Goal: Task Accomplishment & Management: Use online tool/utility

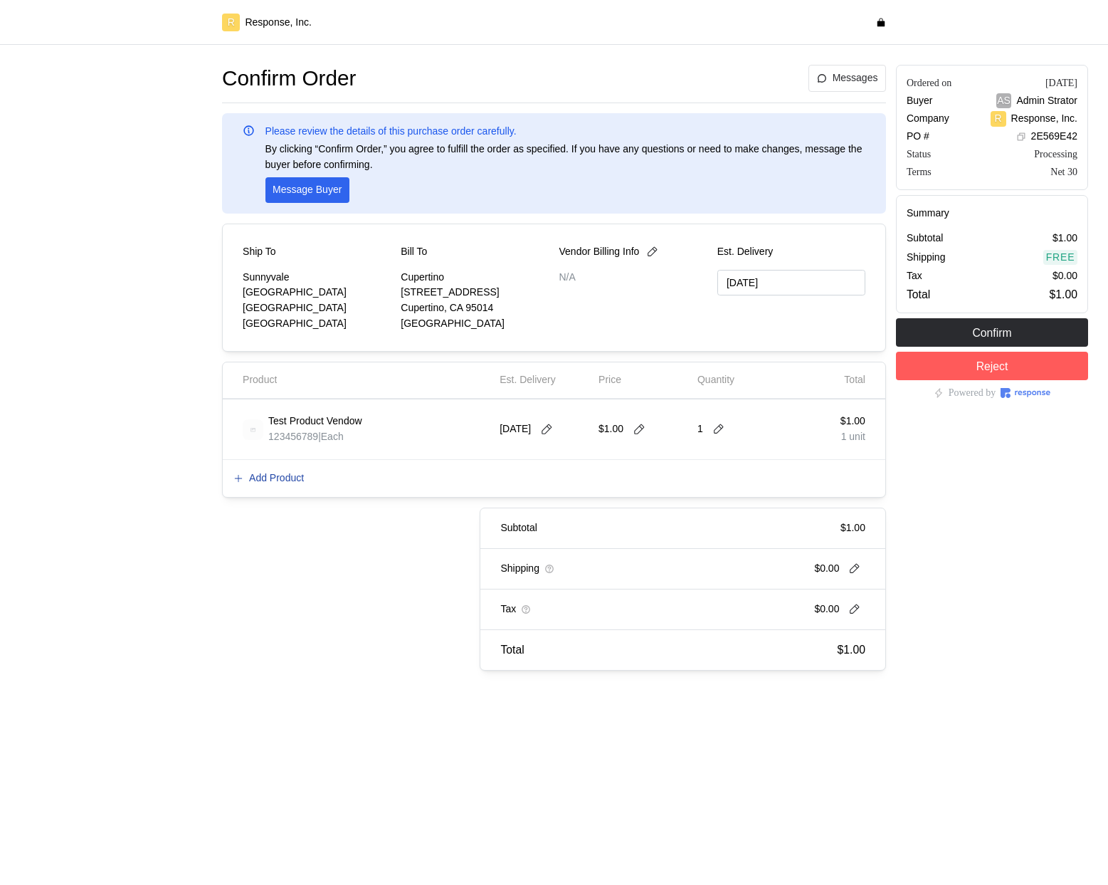
click at [291, 480] on p "Add Product" at bounding box center [276, 479] width 55 height 16
click at [296, 475] on p "Add Product" at bounding box center [276, 479] width 55 height 16
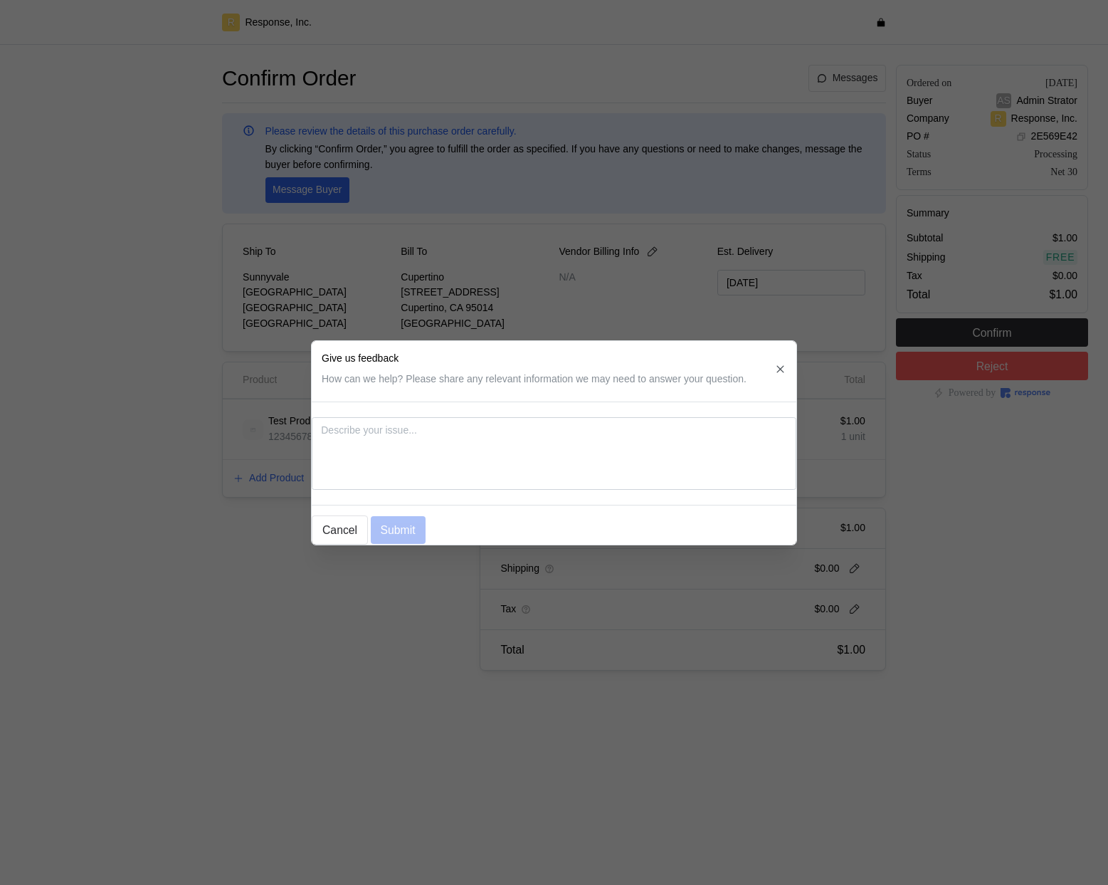
click at [733, 250] on div at bounding box center [554, 442] width 1108 height 885
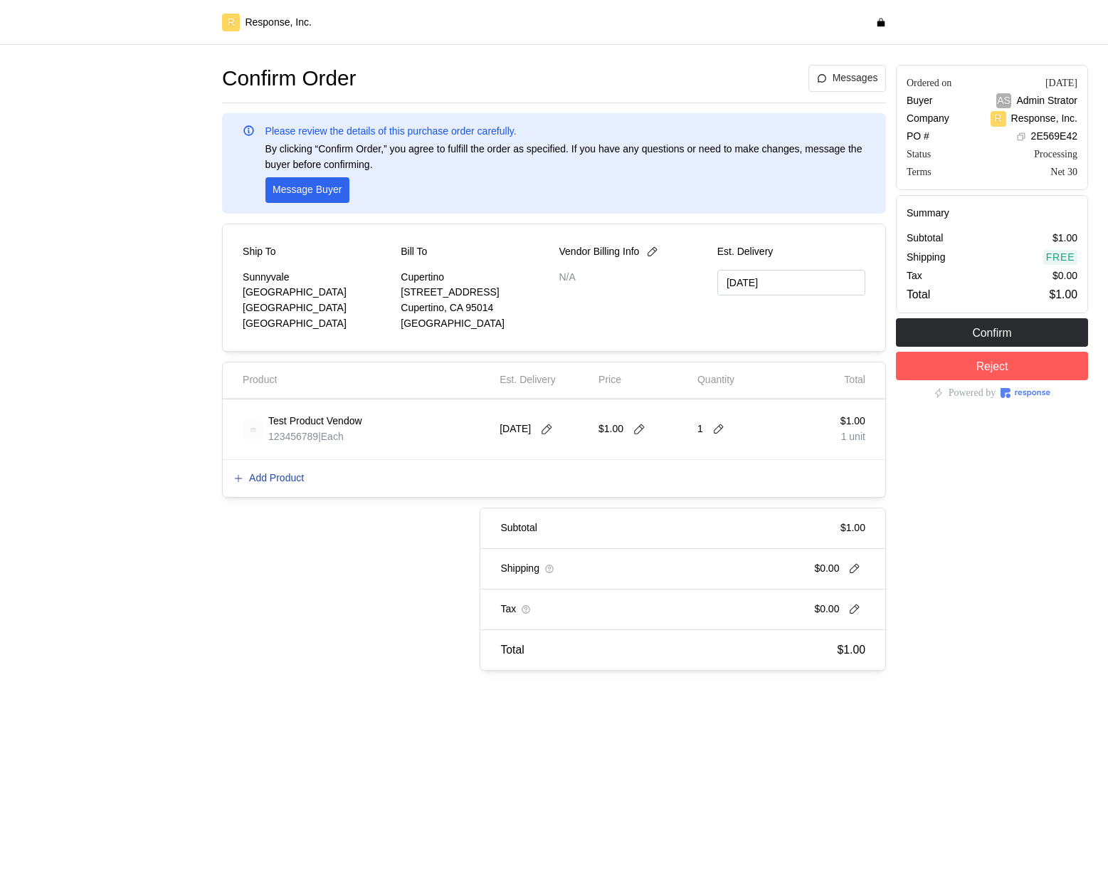
click at [283, 480] on p "Add Product" at bounding box center [276, 479] width 55 height 16
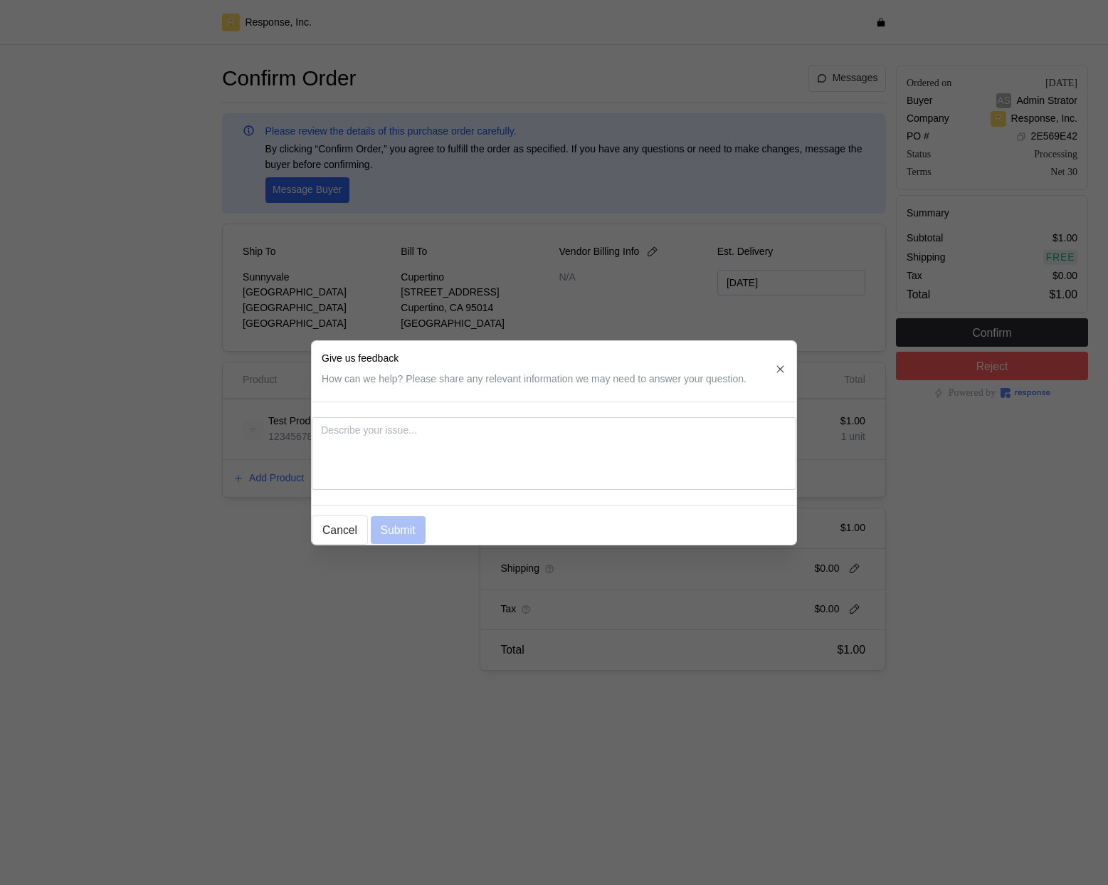
click at [283, 480] on div at bounding box center [554, 442] width 1108 height 885
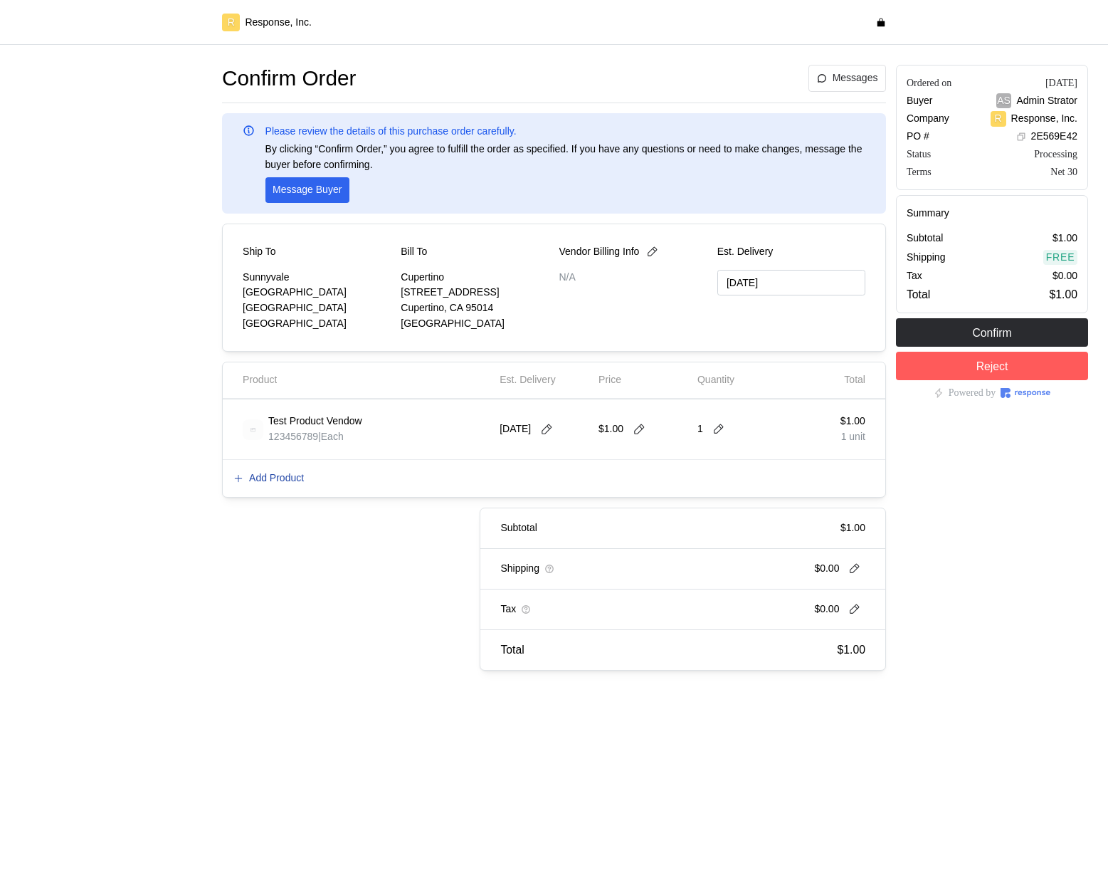
click at [257, 476] on p "Add Product" at bounding box center [276, 479] width 55 height 16
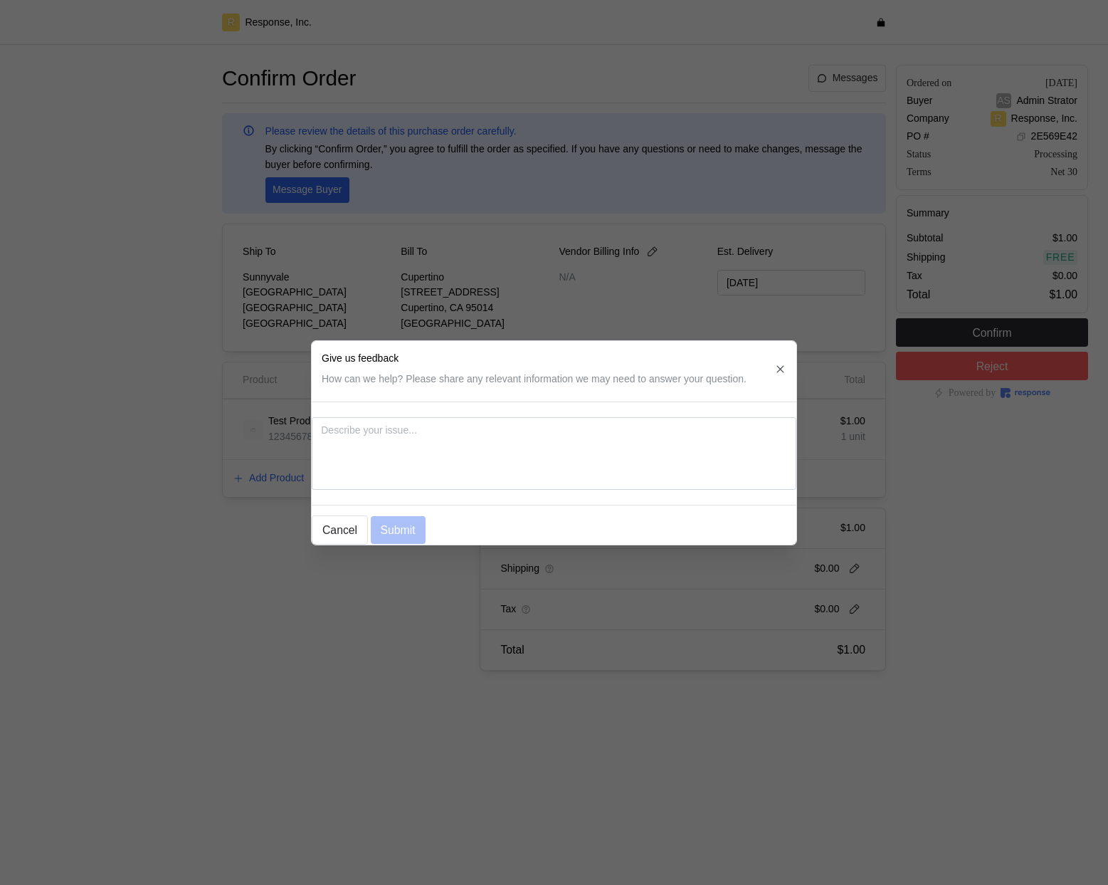
click at [261, 631] on div at bounding box center [554, 442] width 1108 height 885
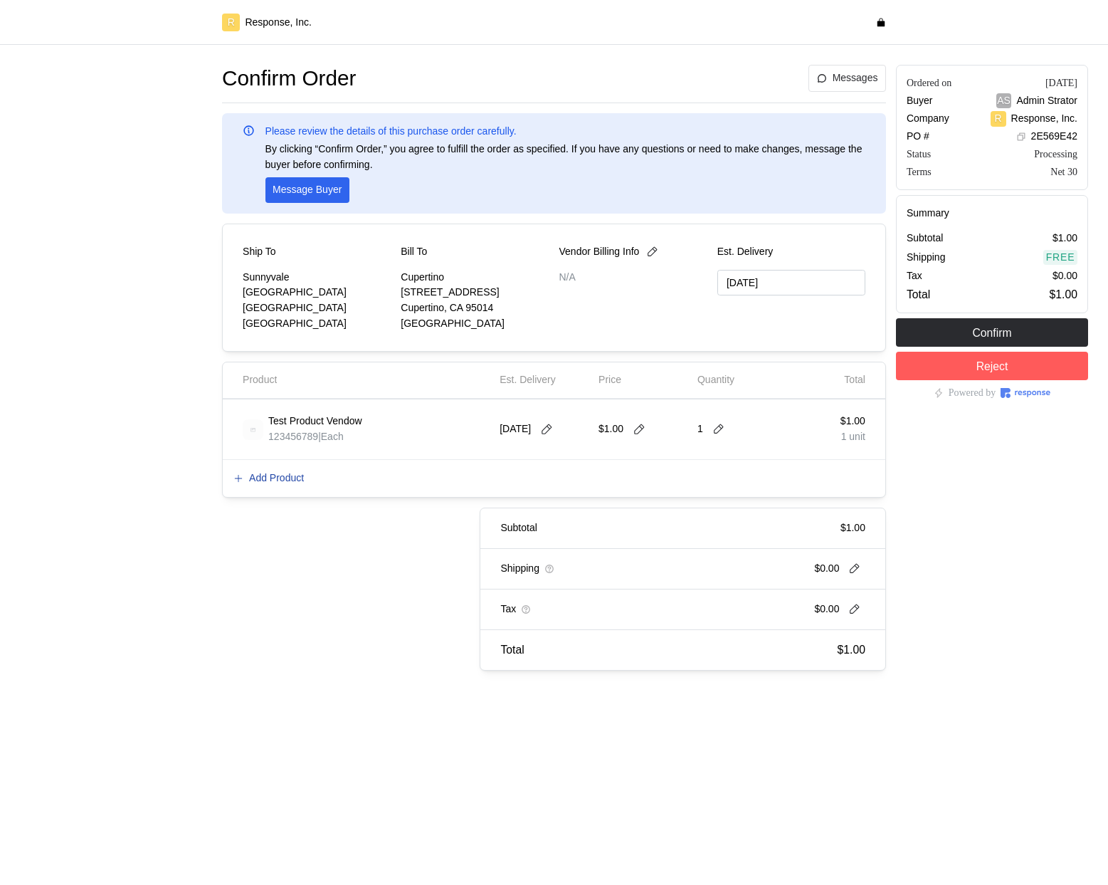
click at [276, 474] on p "Add Product" at bounding box center [276, 479] width 55 height 16
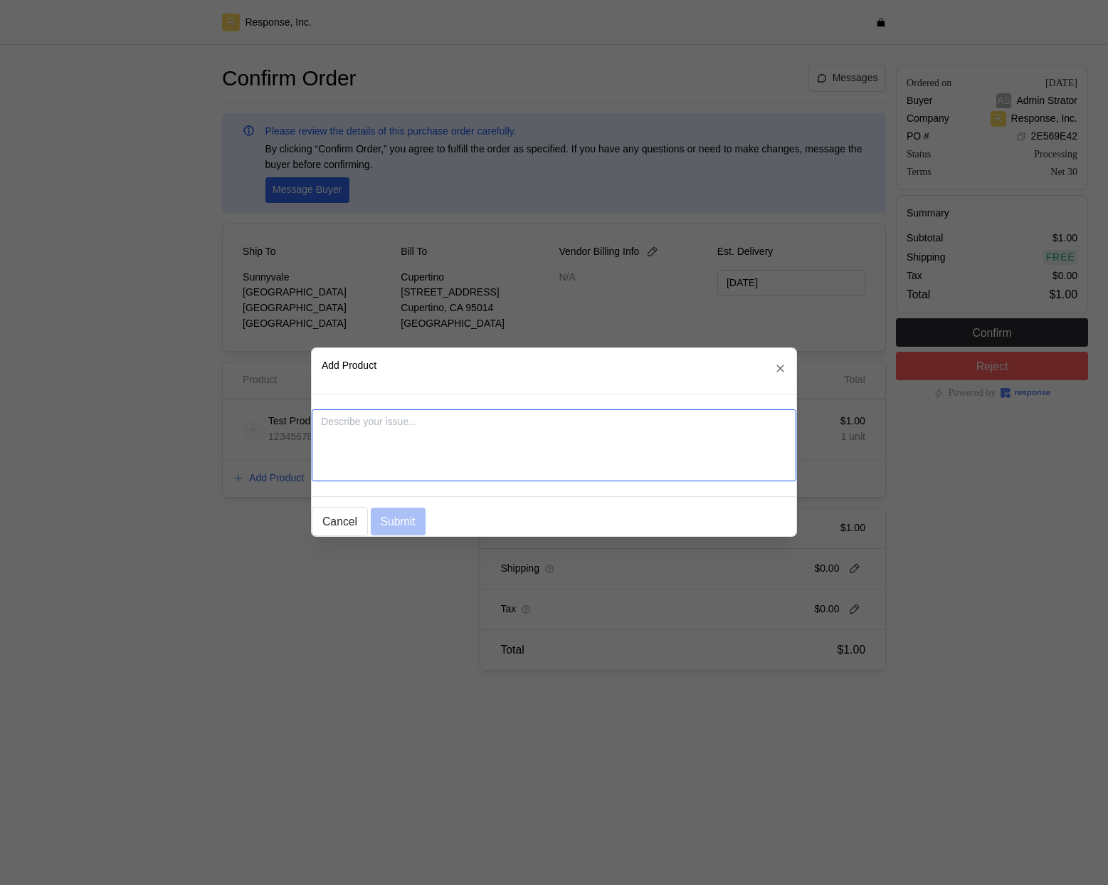
type textarea "x"
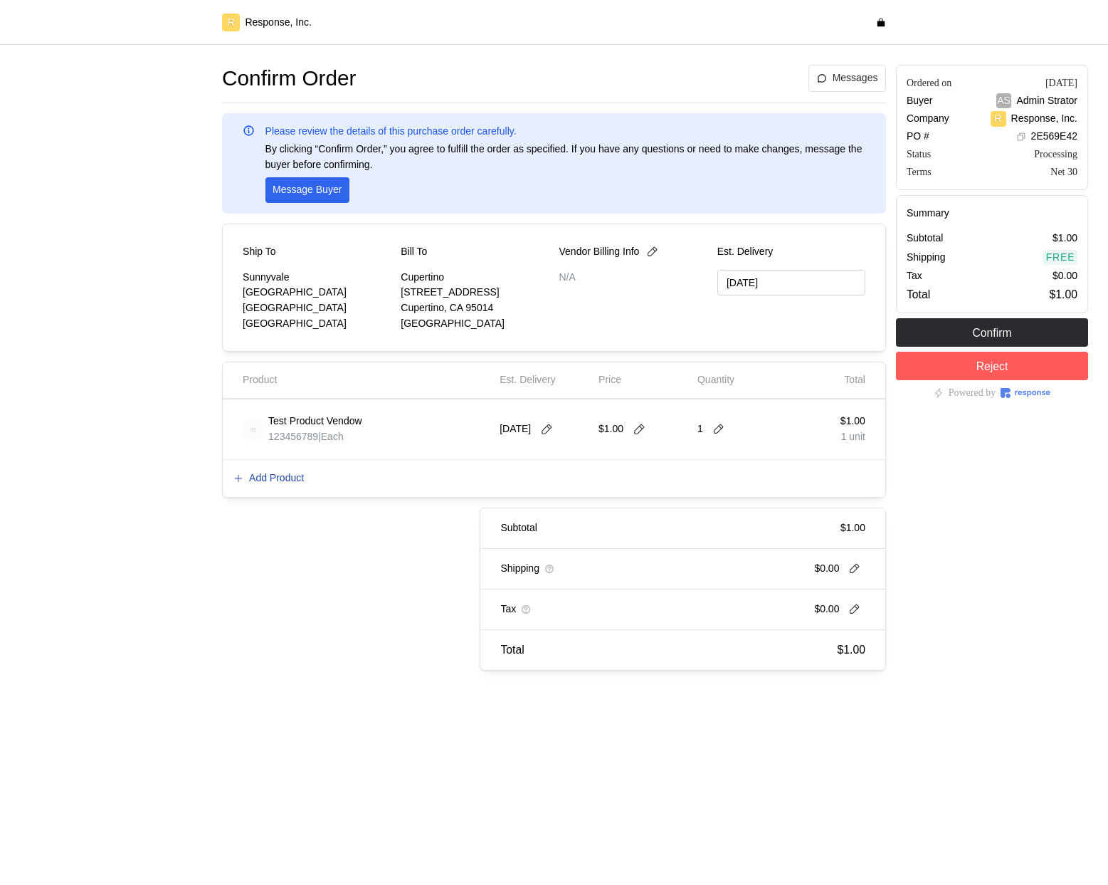
click at [288, 478] on p "Add Product" at bounding box center [276, 479] width 55 height 16
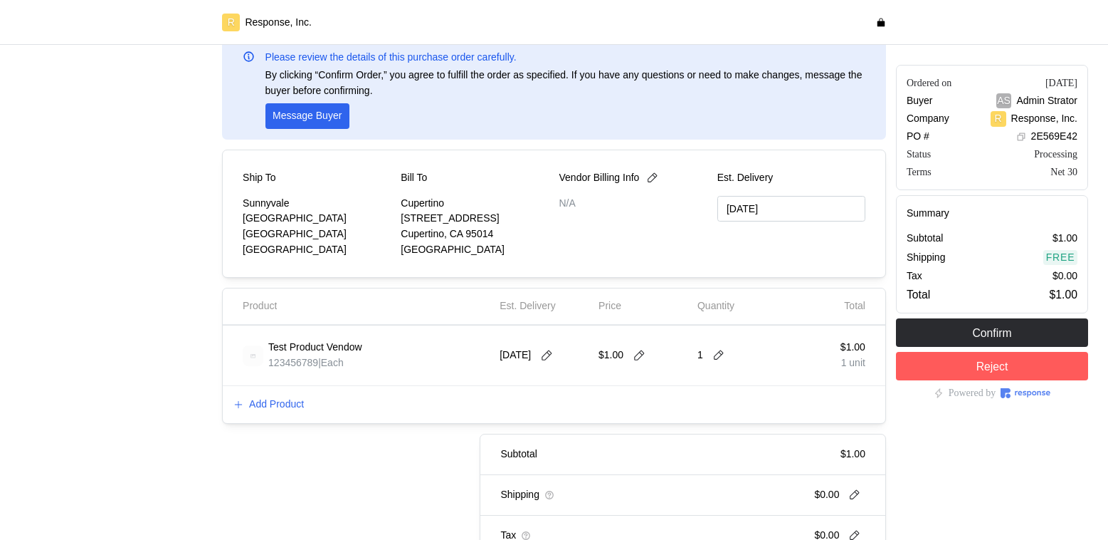
scroll to position [105, 0]
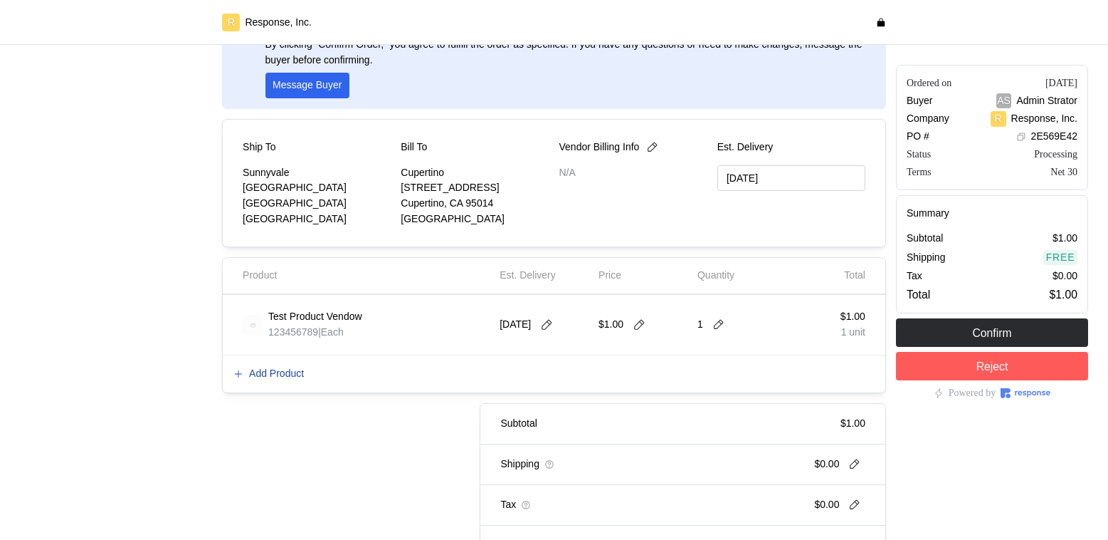
click at [290, 379] on p "Add Product" at bounding box center [276, 374] width 55 height 16
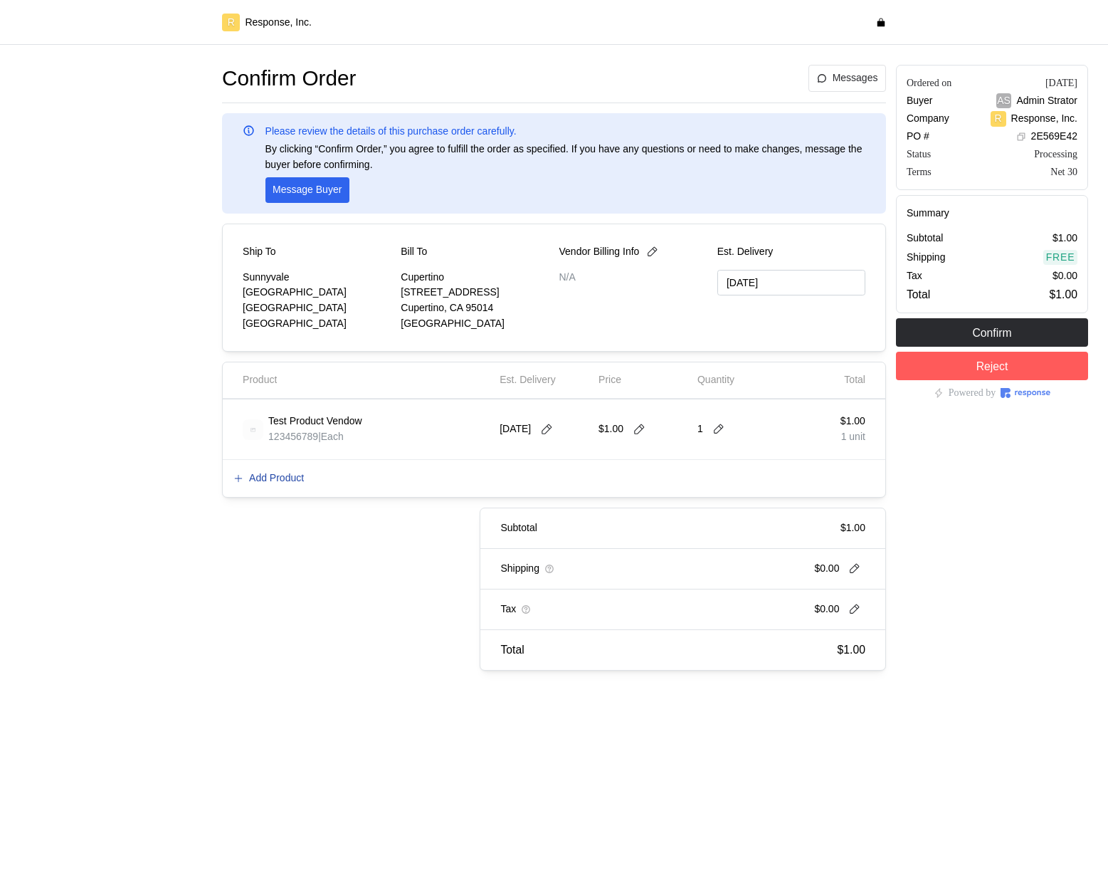
click at [272, 481] on p "Add Product" at bounding box center [276, 479] width 55 height 16
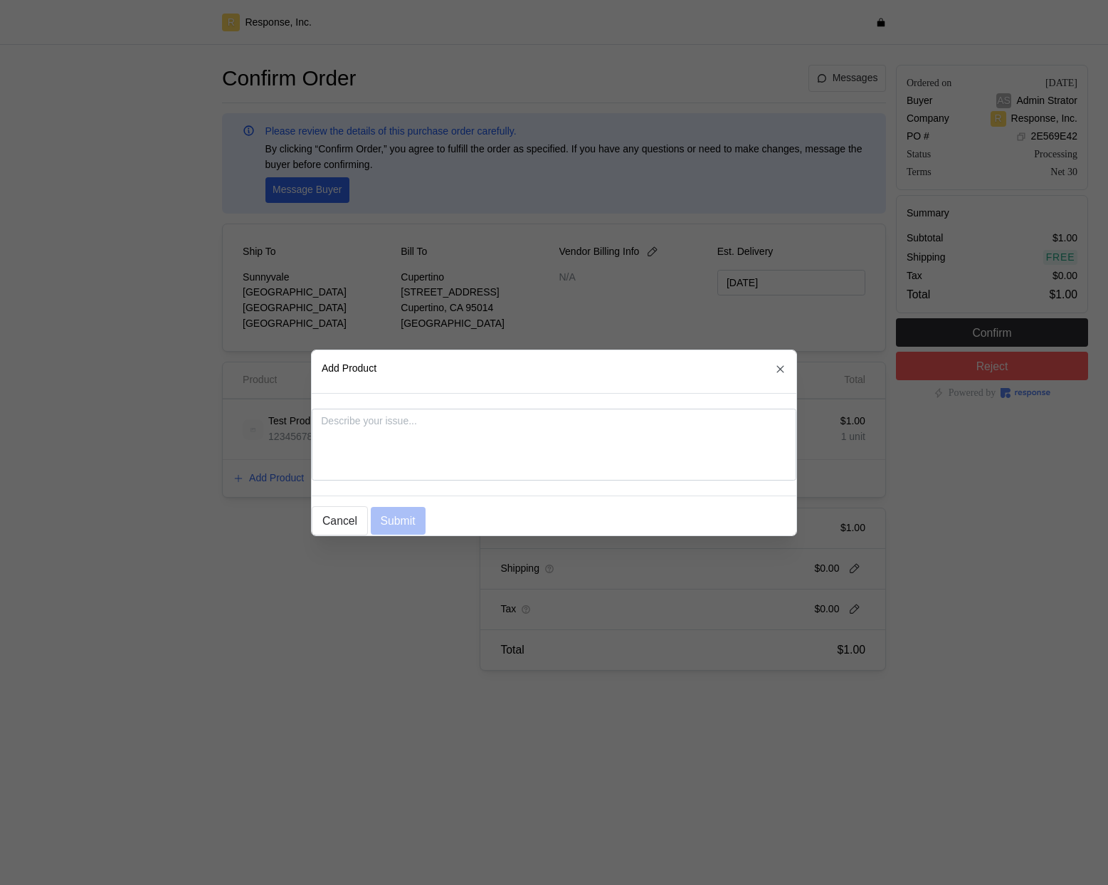
click at [273, 481] on div at bounding box center [554, 442] width 1108 height 885
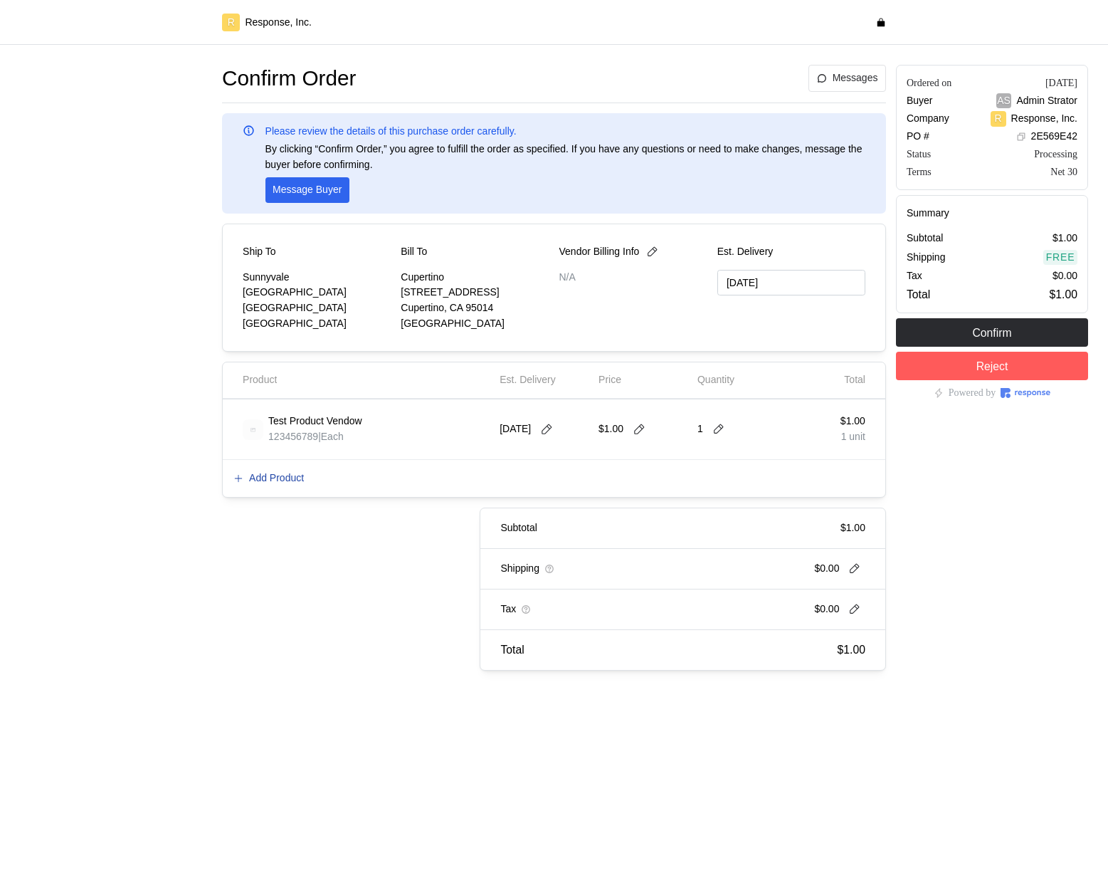
click at [269, 481] on p "Add Product" at bounding box center [276, 479] width 55 height 16
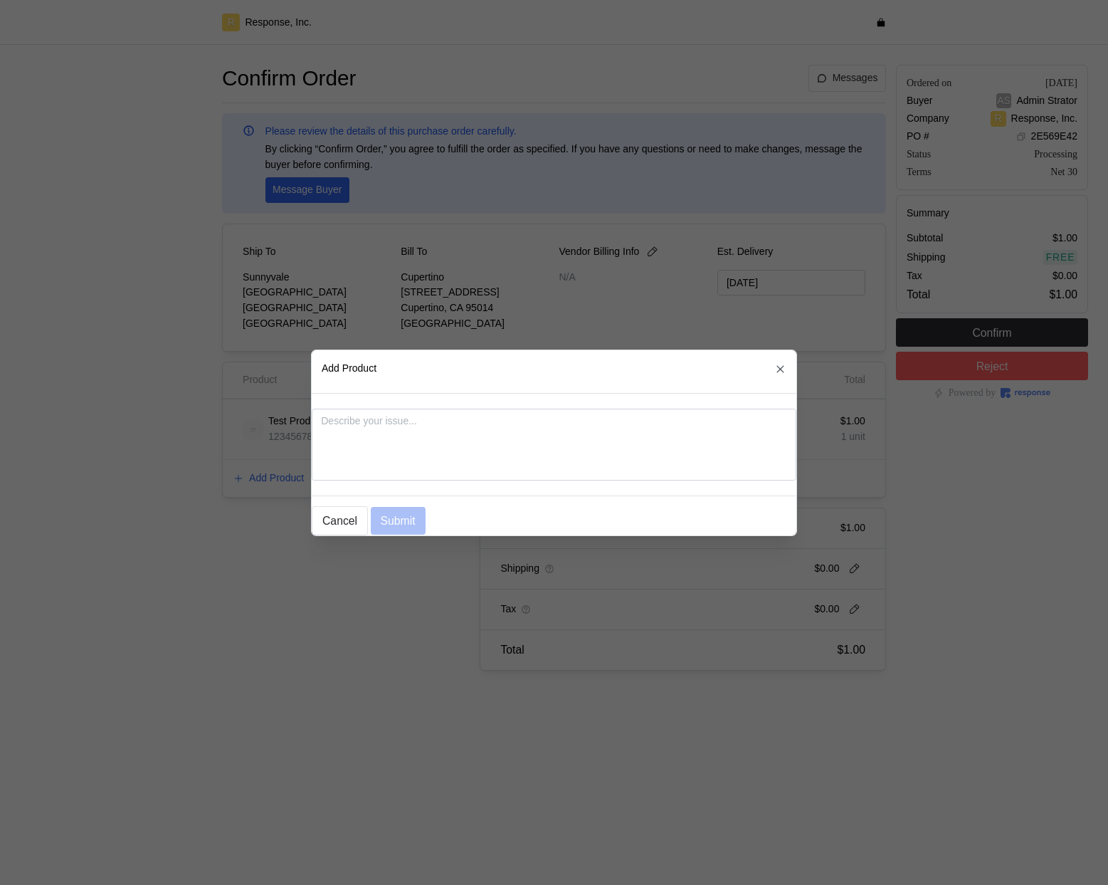
click at [278, 437] on div at bounding box center [554, 442] width 1108 height 885
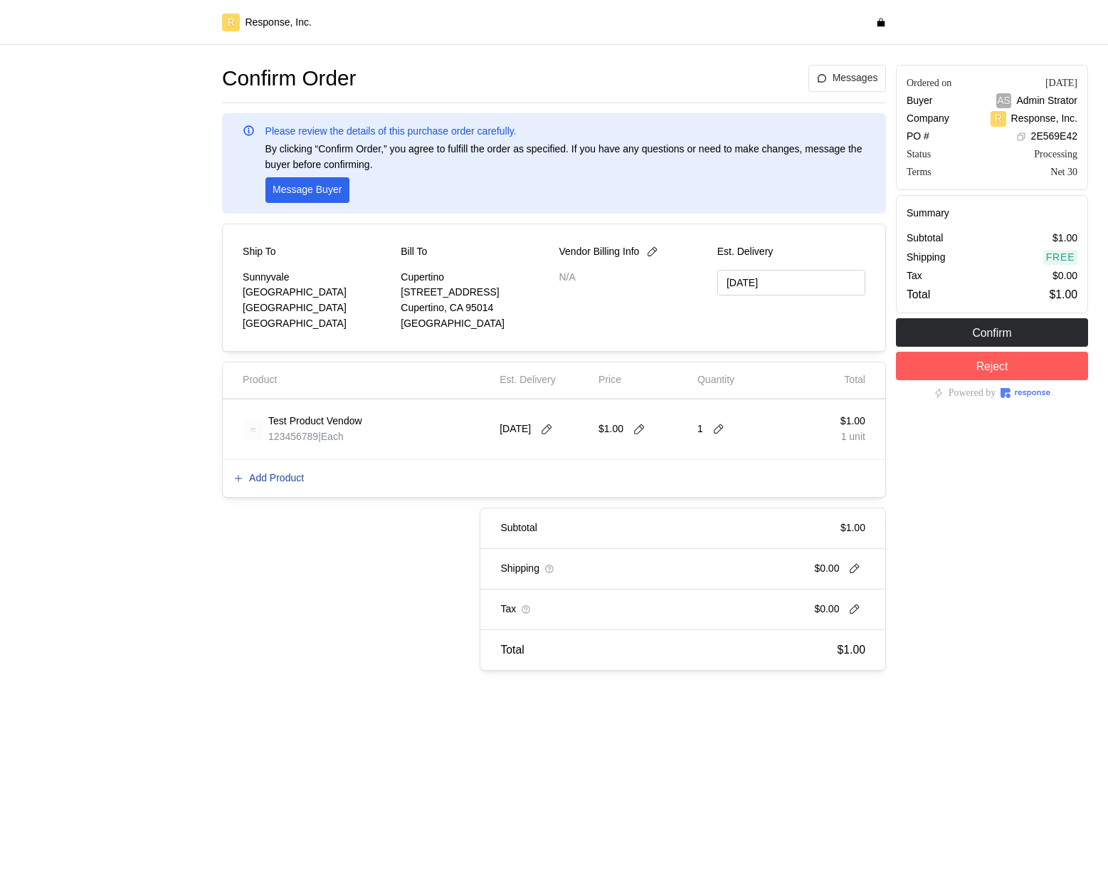
click at [274, 476] on p "Add Product" at bounding box center [276, 479] width 55 height 16
click at [301, 485] on p "Add Product" at bounding box center [276, 479] width 55 height 16
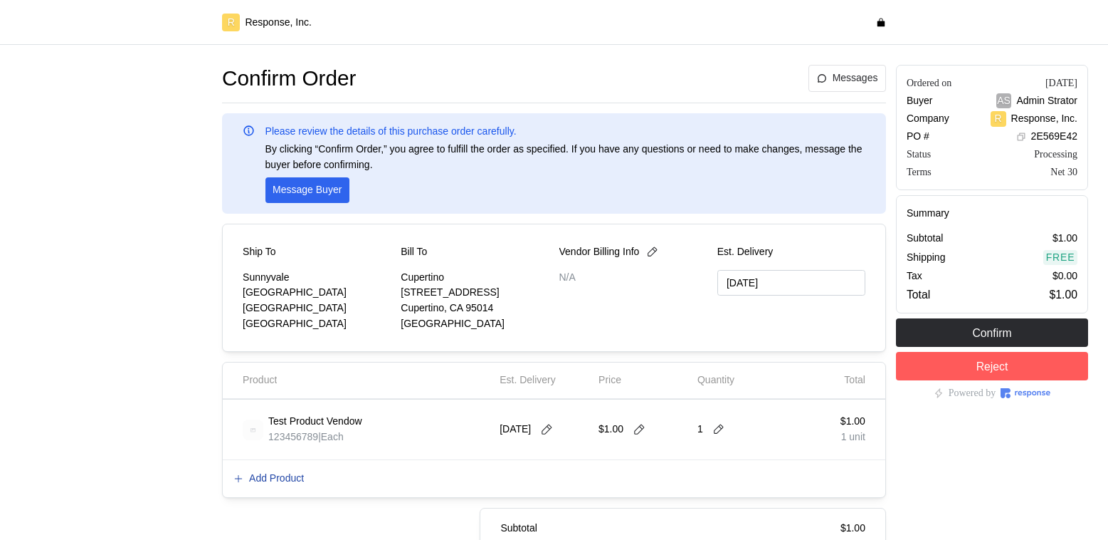
click at [295, 477] on p "Add Product" at bounding box center [276, 479] width 55 height 16
type textarea "x"
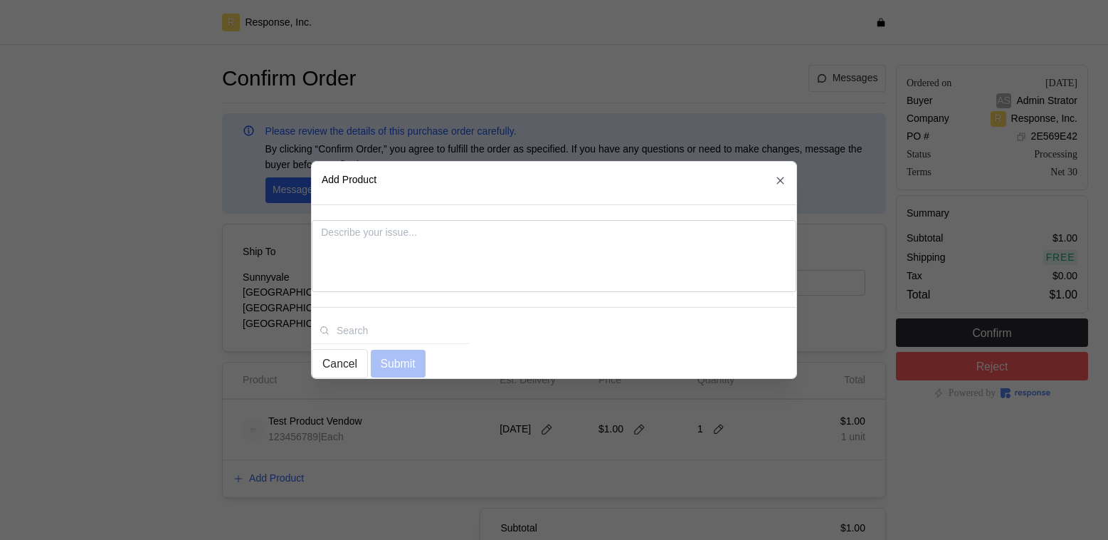
click at [416, 317] on input at bounding box center [391, 330] width 158 height 26
type input "s"
click at [978, 189] on div at bounding box center [554, 270] width 1108 height 540
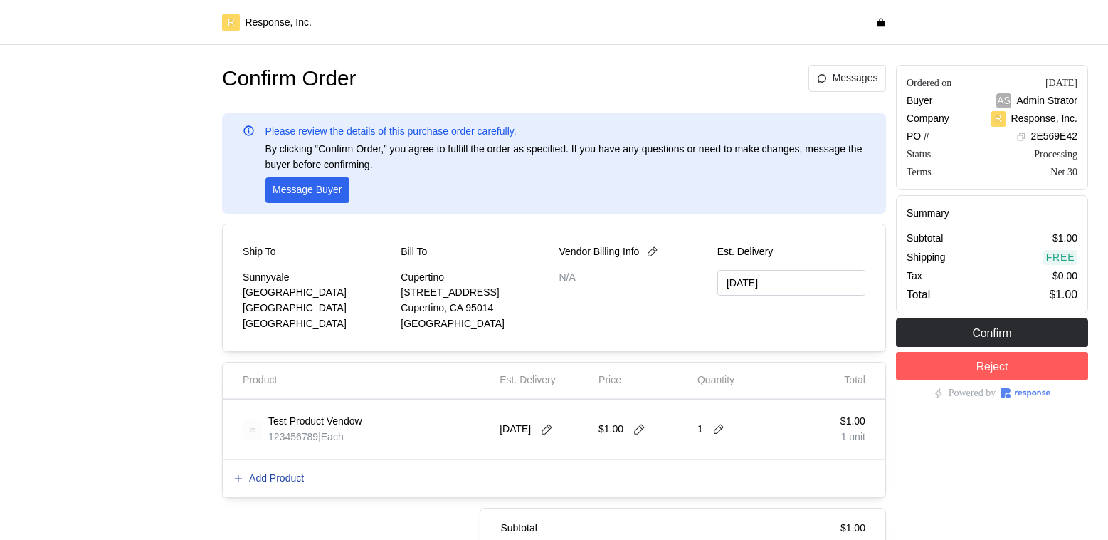
click at [280, 483] on p "Add Product" at bounding box center [276, 479] width 55 height 16
type textarea "x"
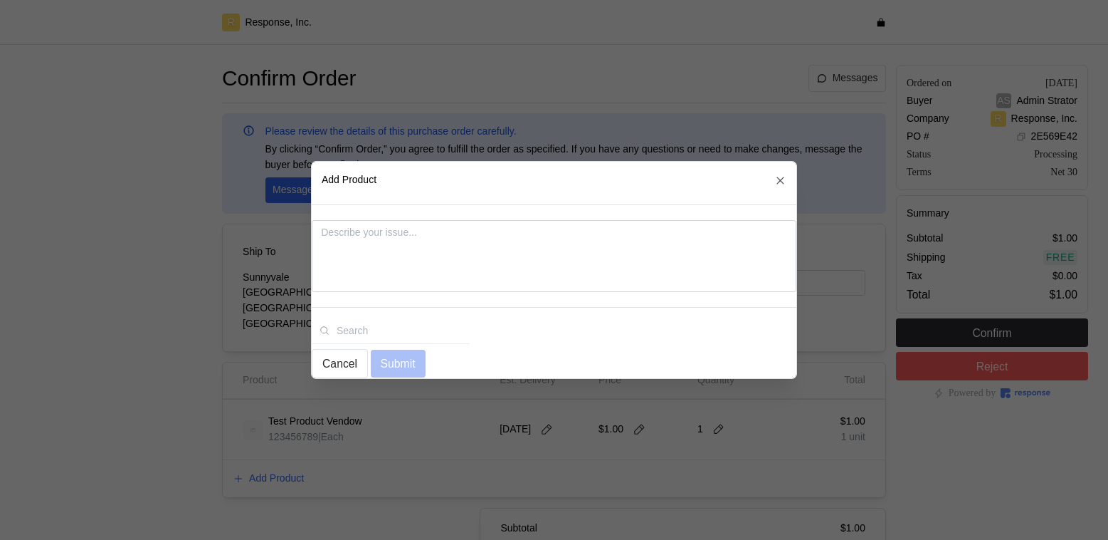
click at [354, 322] on input at bounding box center [391, 330] width 158 height 26
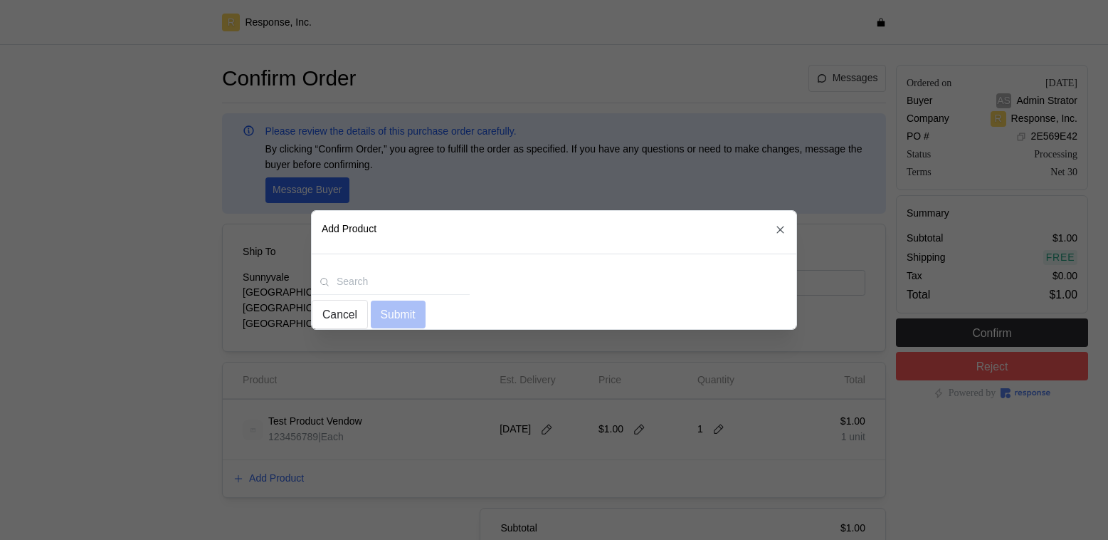
click at [414, 274] on input at bounding box center [391, 281] width 158 height 26
type input "test"
click at [501, 282] on div "test" at bounding box center [554, 281] width 485 height 26
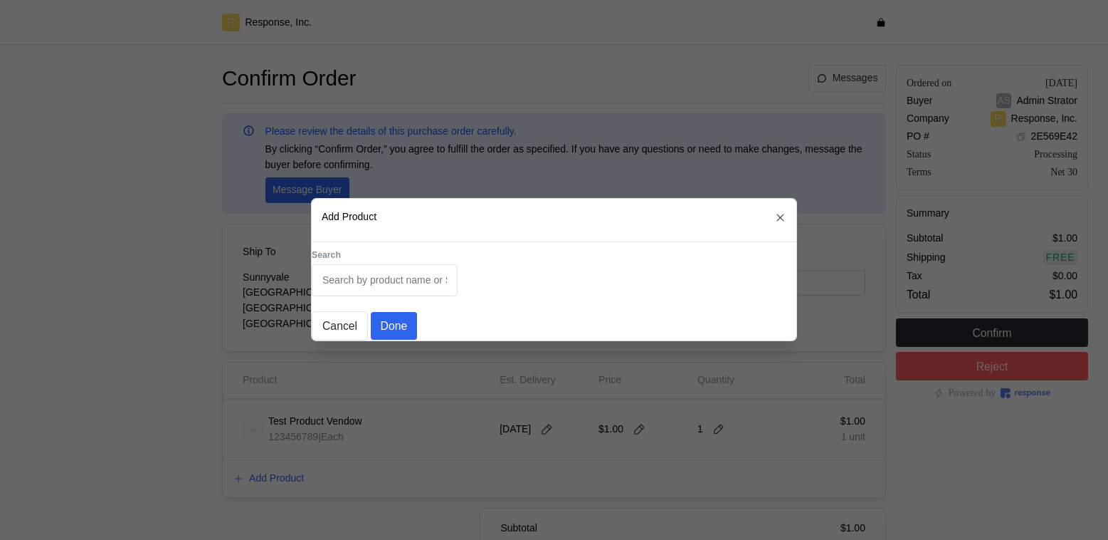
click at [235, 365] on div at bounding box center [554, 270] width 1108 height 540
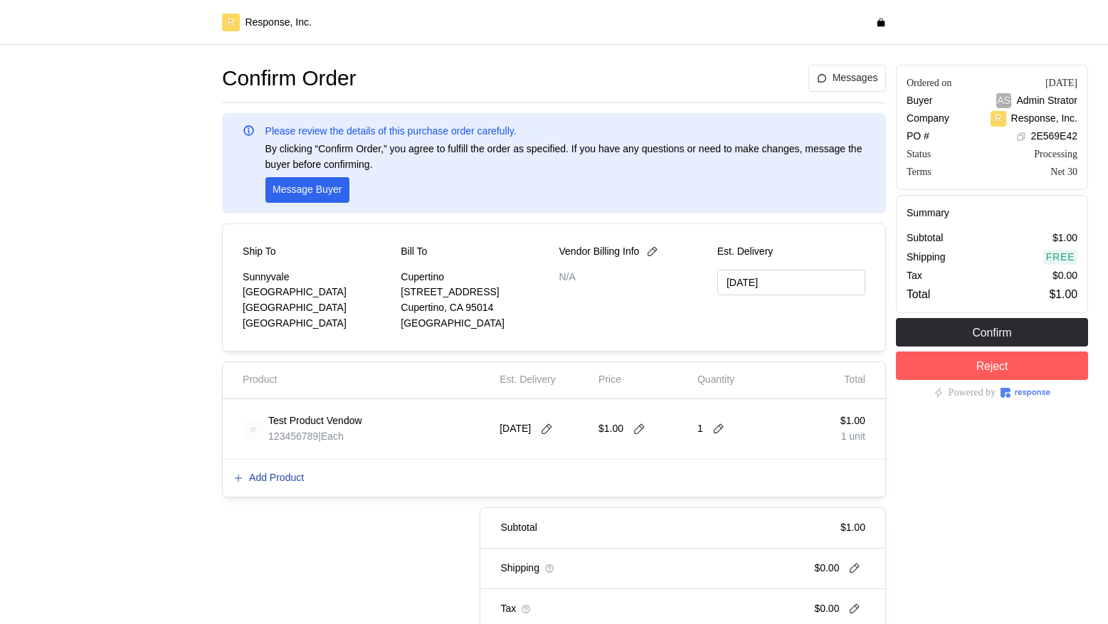
click at [270, 479] on p "Add Product" at bounding box center [276, 479] width 55 height 16
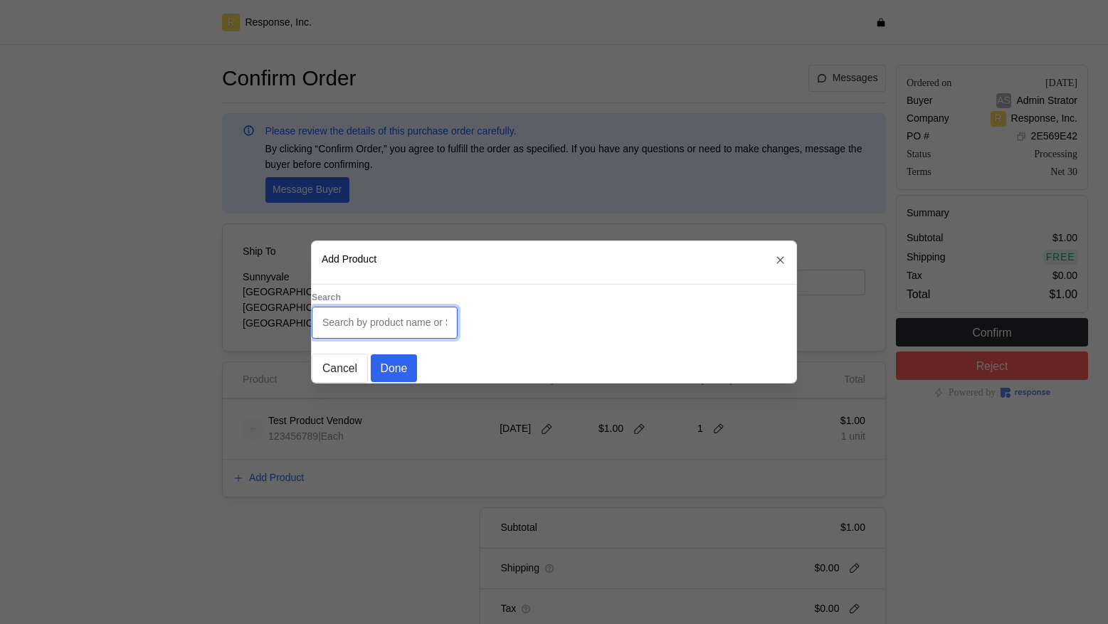
click at [364, 315] on input "text" at bounding box center [384, 323] width 125 height 31
click at [665, 337] on div "Search Cancel Done" at bounding box center [554, 330] width 485 height 105
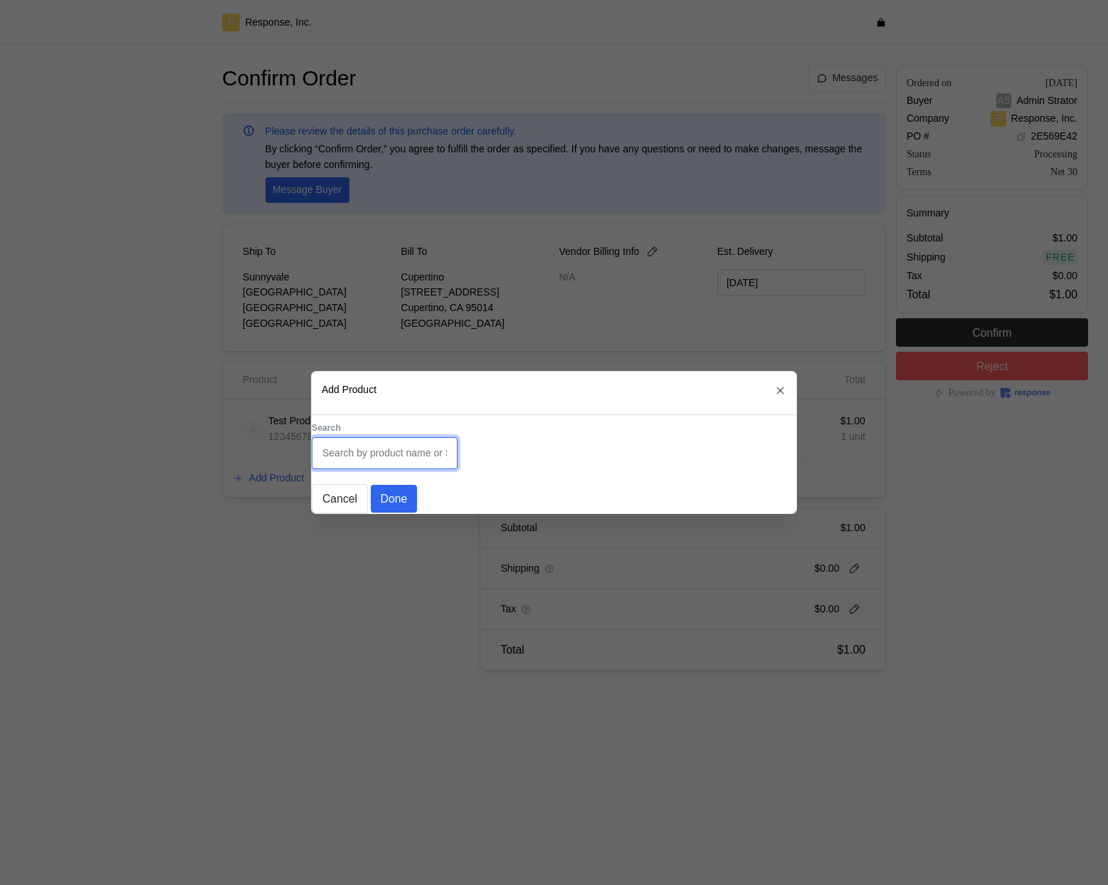
click at [378, 438] on input "text" at bounding box center [384, 453] width 125 height 31
click at [444, 437] on div at bounding box center [385, 453] width 146 height 32
drag, startPoint x: 412, startPoint y: 453, endPoint x: 477, endPoint y: 453, distance: 64.8
click at [415, 453] on input "text" at bounding box center [384, 453] width 125 height 31
click at [540, 459] on div "Search" at bounding box center [554, 445] width 485 height 47
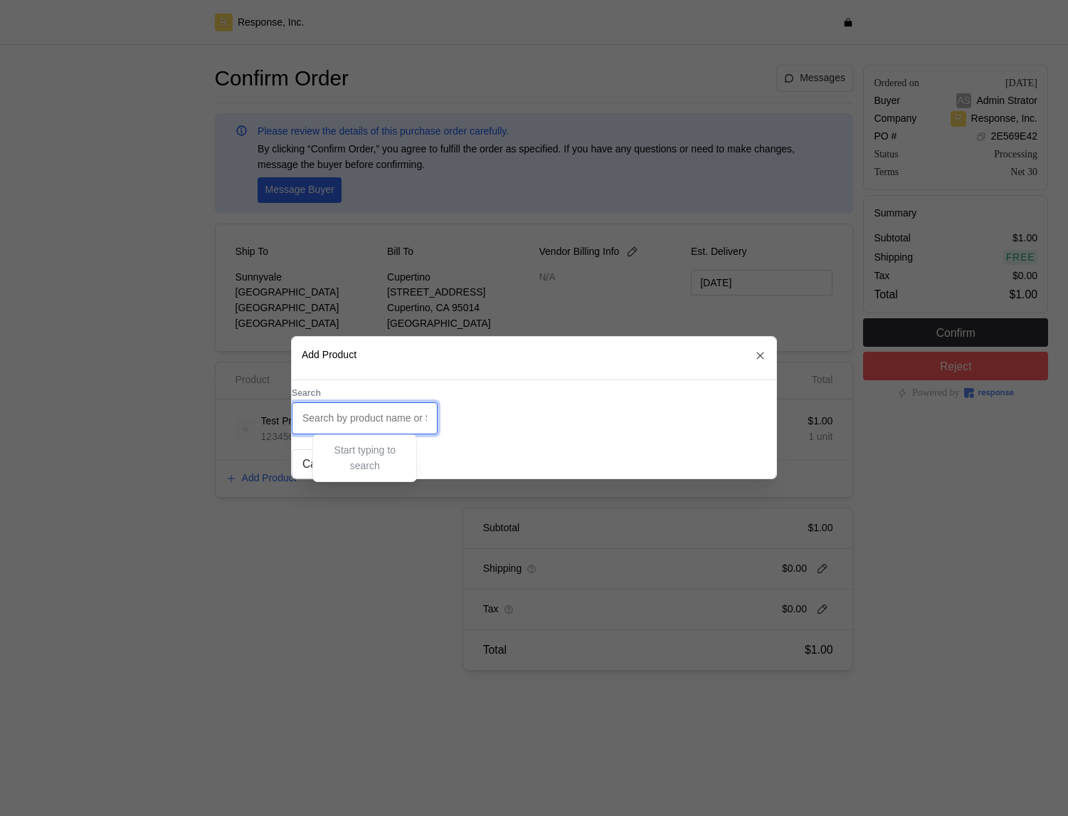
click at [349, 404] on input "text" at bounding box center [365, 419] width 125 height 31
type input "s"
type input "t"
click at [580, 283] on div at bounding box center [534, 408] width 1068 height 816
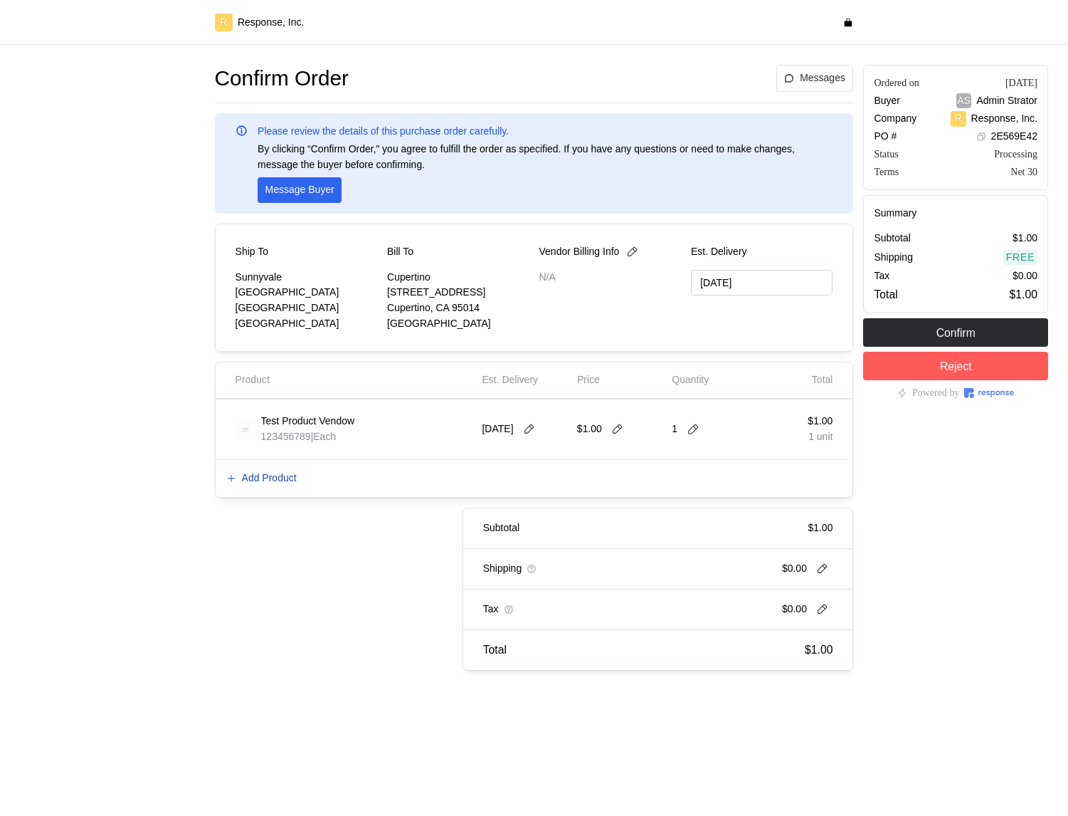
click at [280, 484] on p "Add Product" at bounding box center [269, 479] width 55 height 16
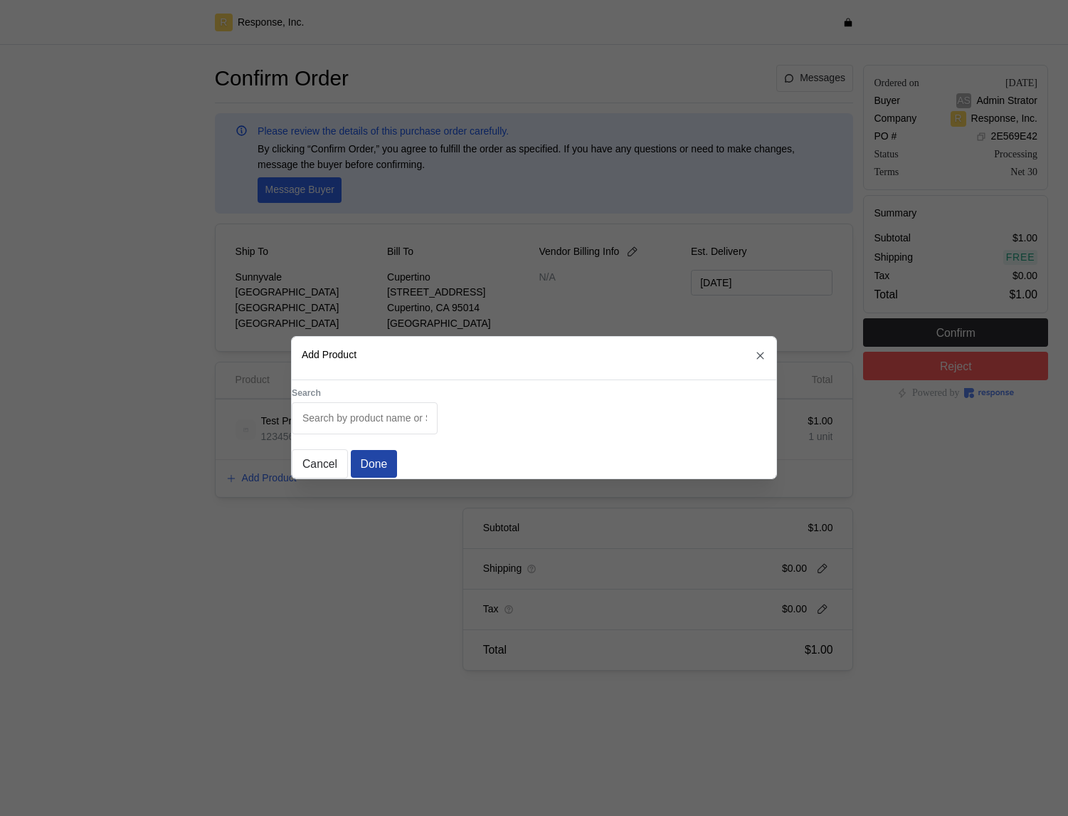
click at [383, 456] on p "Done" at bounding box center [374, 464] width 27 height 18
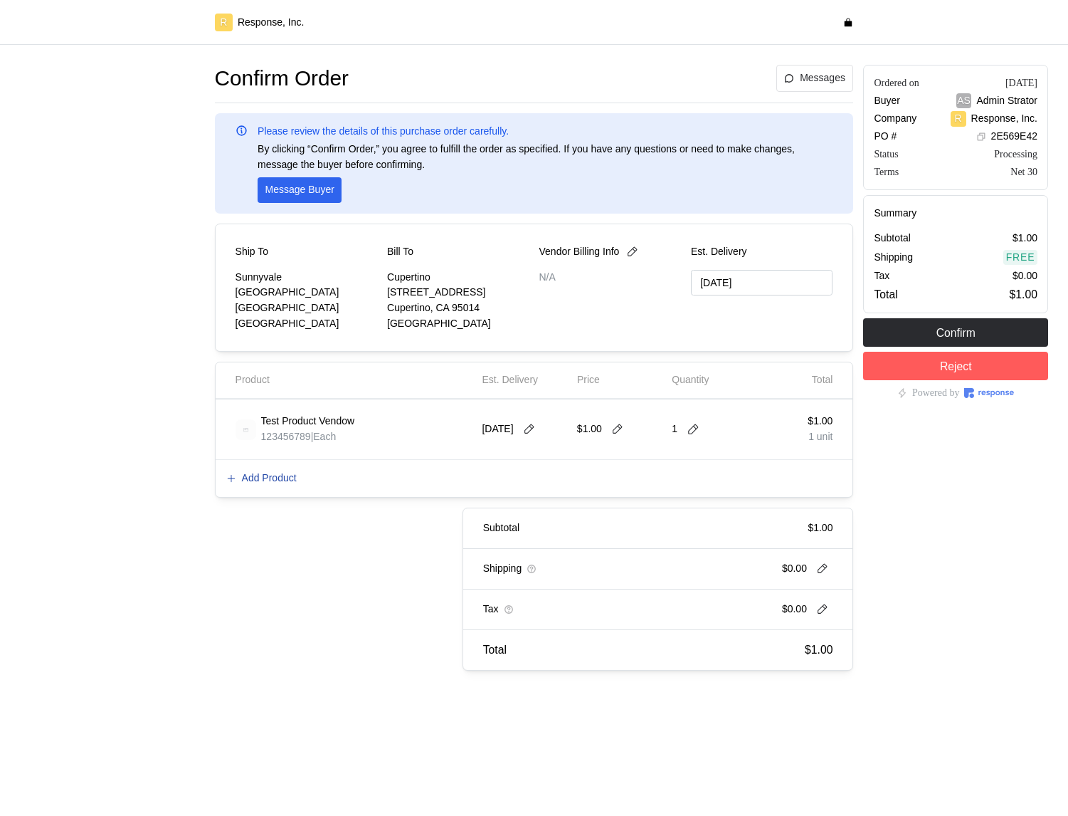
click at [262, 473] on p "Add Product" at bounding box center [269, 479] width 55 height 16
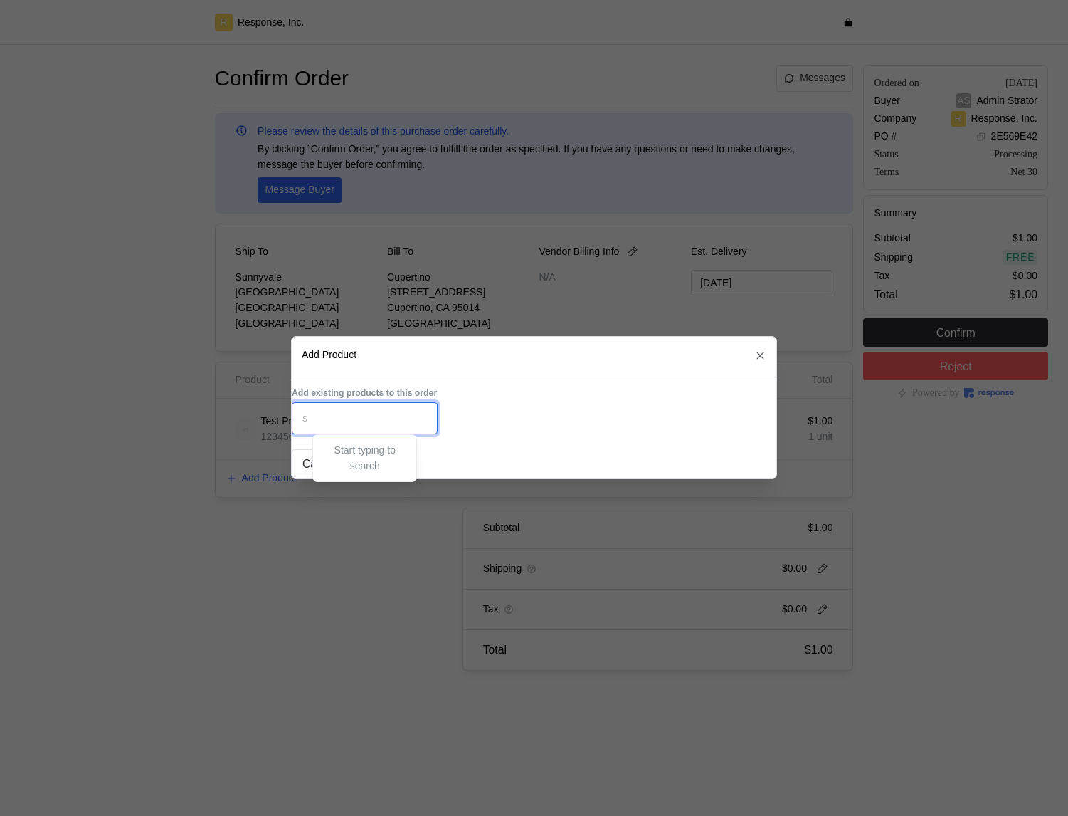
click at [401, 406] on input "s" at bounding box center [365, 419] width 125 height 31
type input "s"
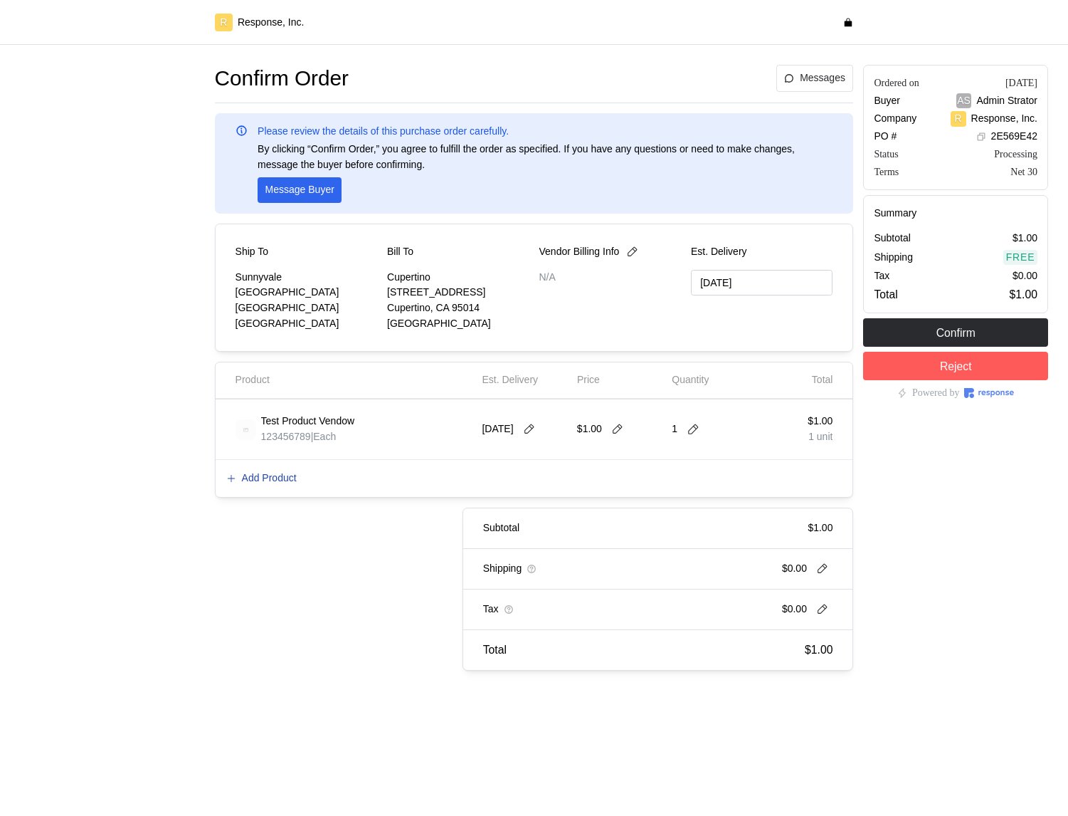
click at [280, 482] on p "Add Product" at bounding box center [269, 479] width 55 height 16
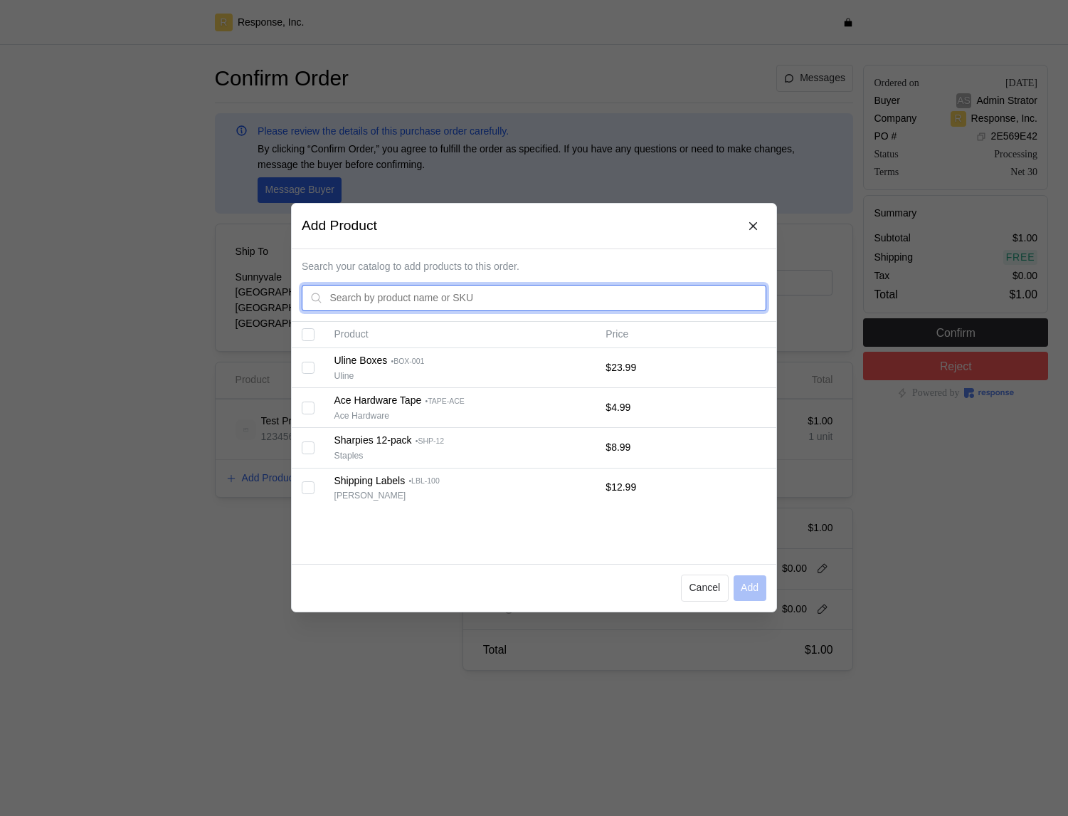
click at [406, 295] on input "text" at bounding box center [544, 298] width 429 height 26
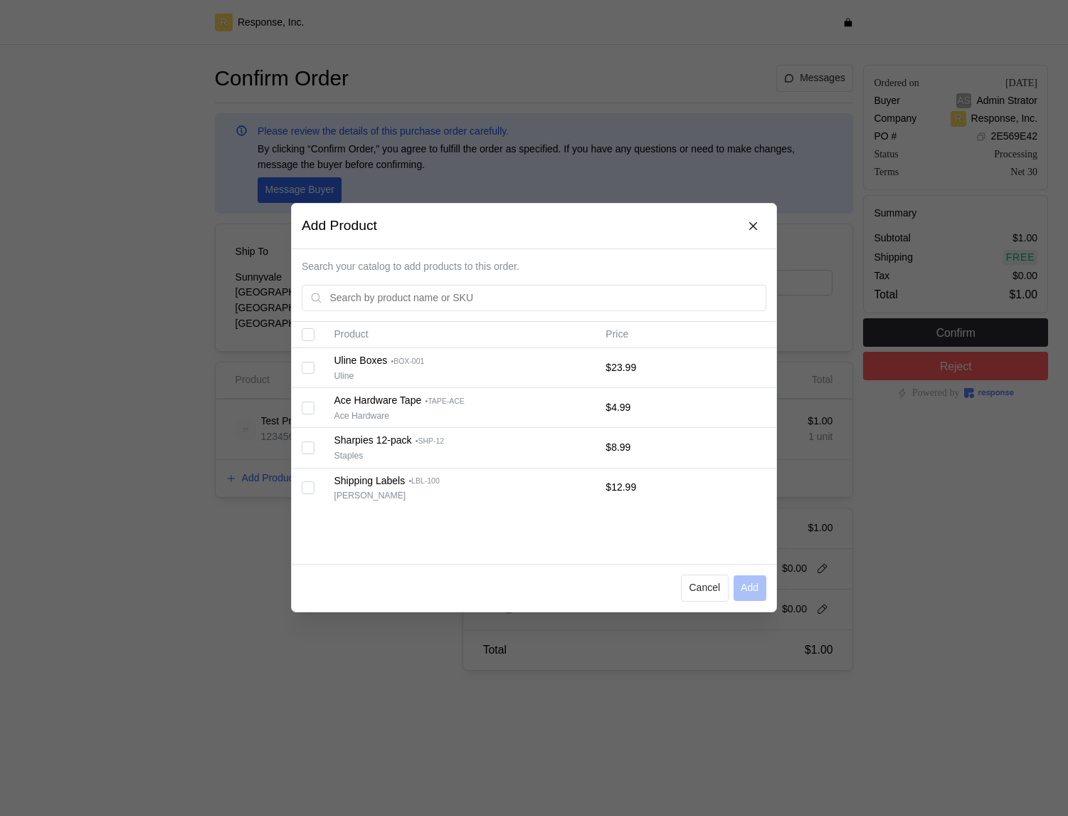
click at [465, 537] on div "Product Price Uline Boxes • BOX-001 Uline $ 23.99 Ace Hardware Tape • TAPE-ACE …" at bounding box center [534, 443] width 485 height 242
click at [307, 337] on input "Select all records" at bounding box center [308, 335] width 13 height 13
checkbox input "true"
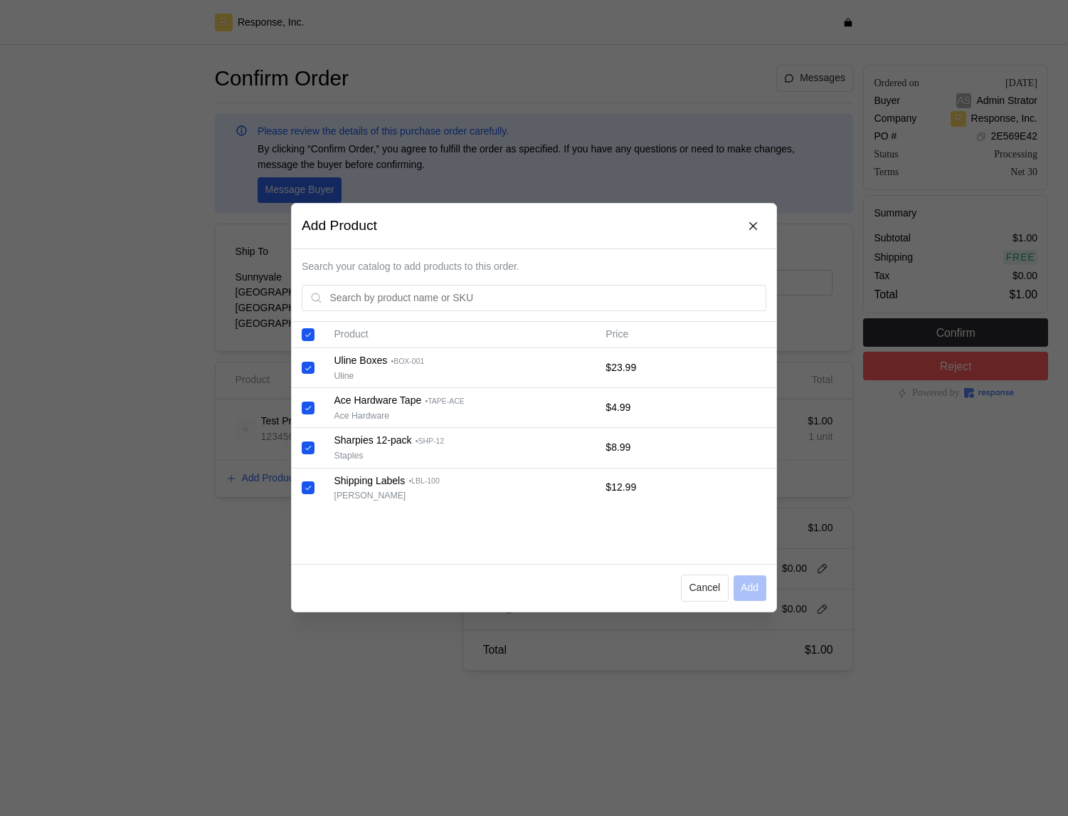
checkbox input "true"
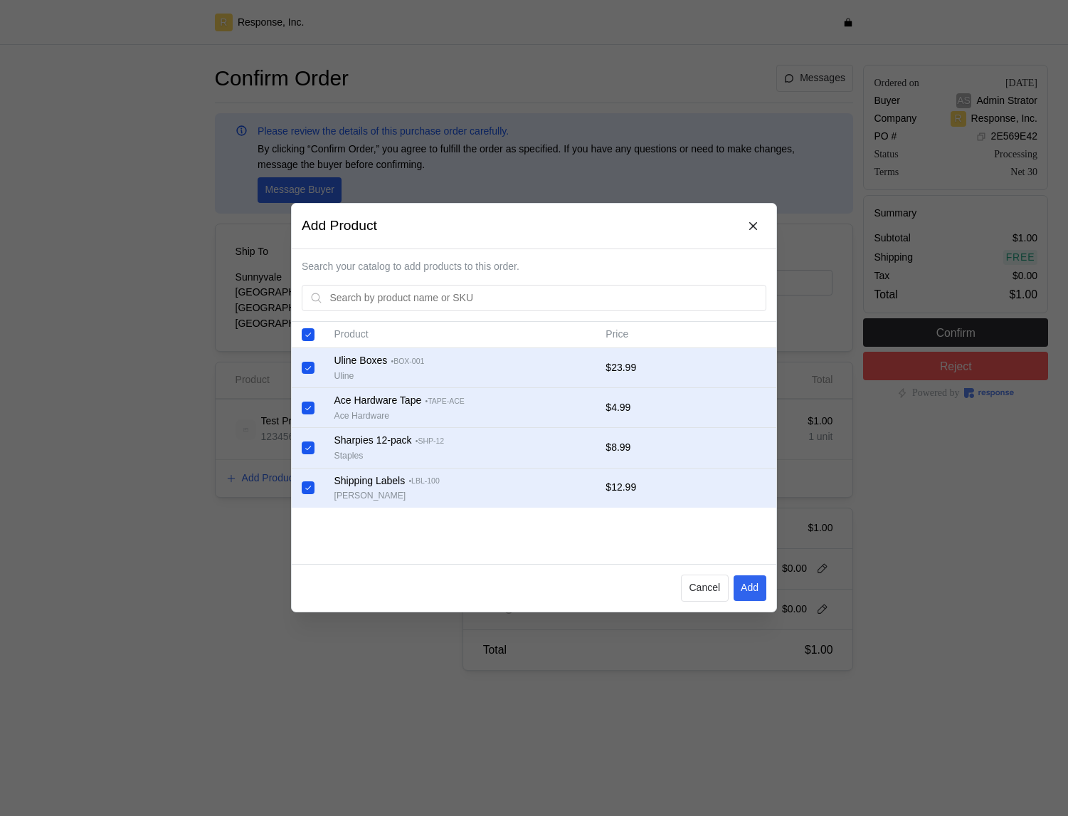
click at [308, 337] on input "Select all records" at bounding box center [308, 335] width 13 height 13
checkbox input "false"
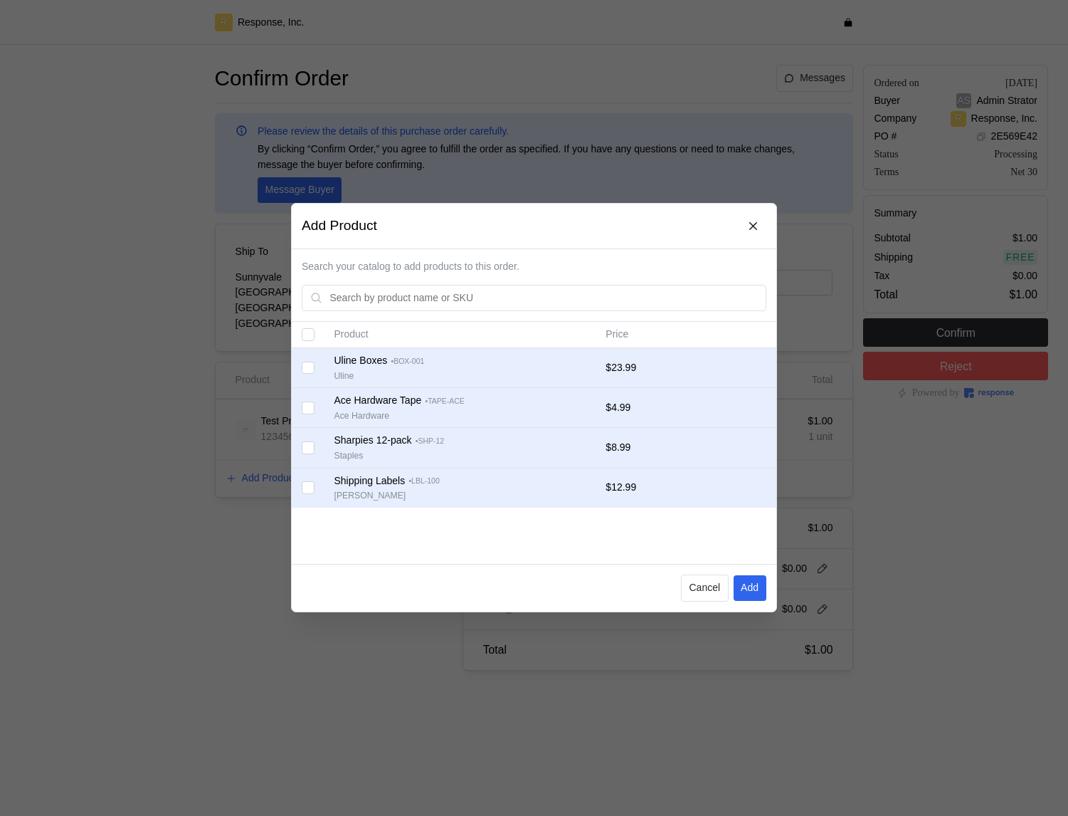
checkbox input "false"
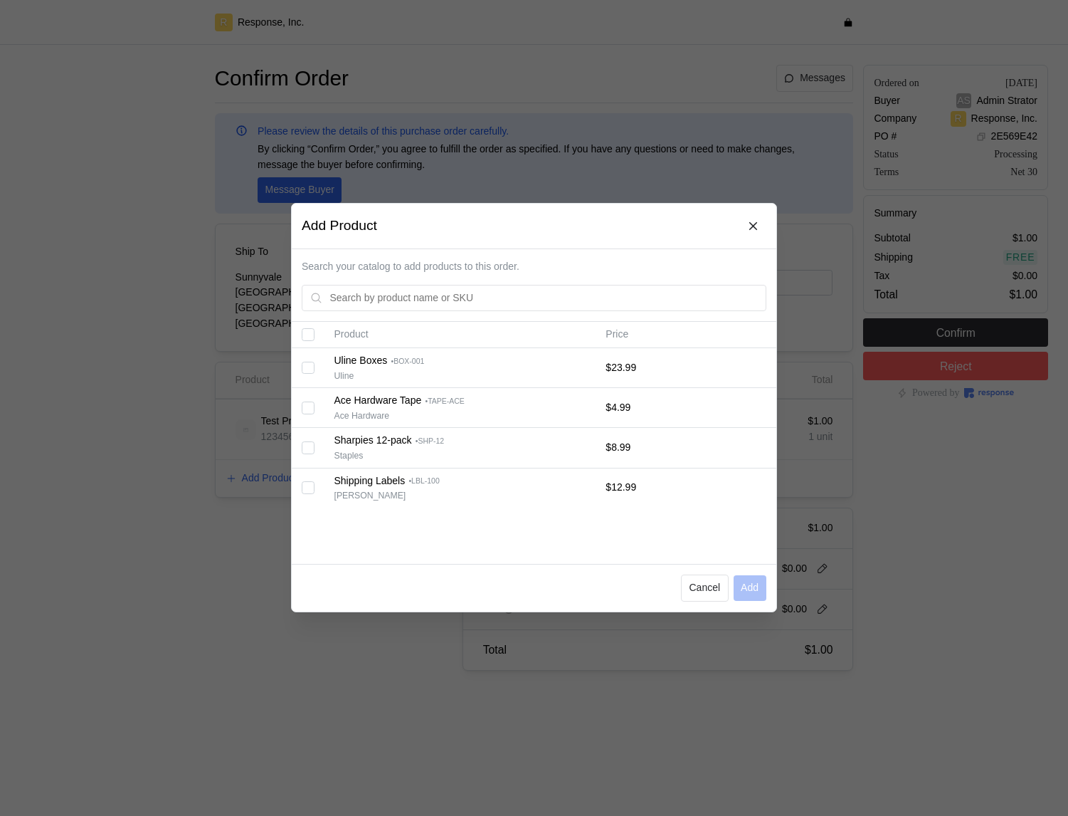
click at [305, 333] on input "Select all records" at bounding box center [308, 335] width 13 height 13
checkbox input "true"
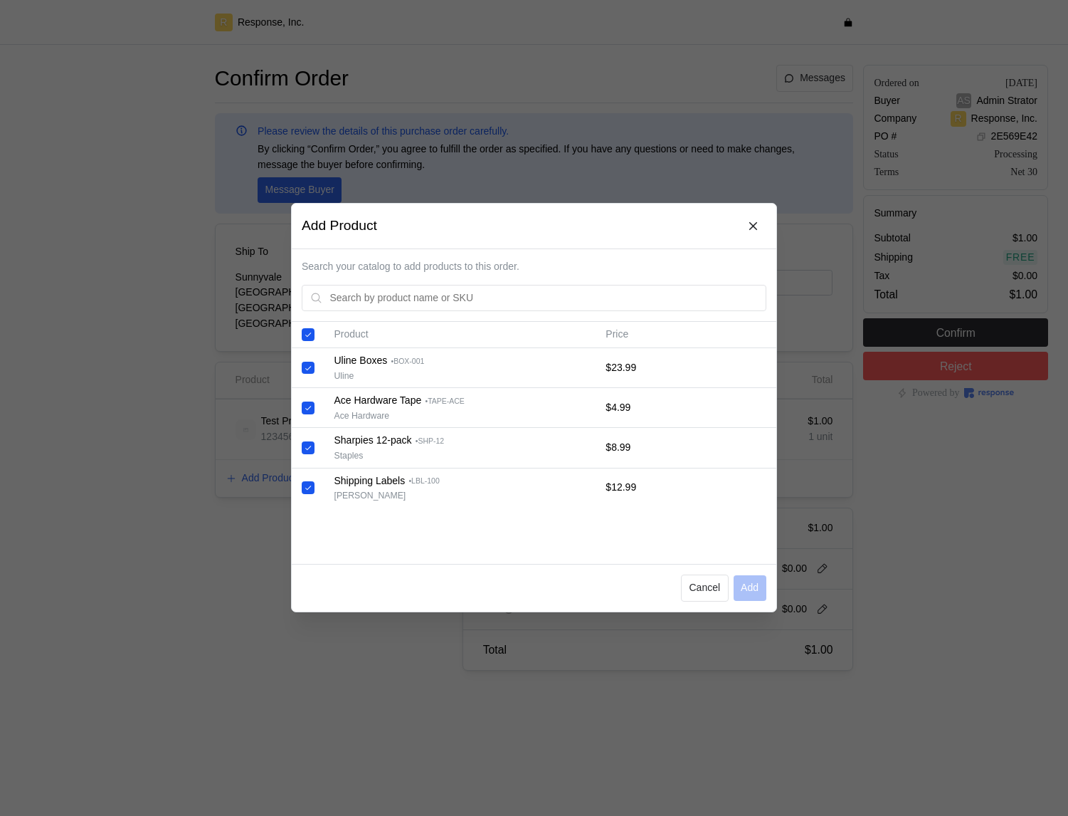
checkbox input "true"
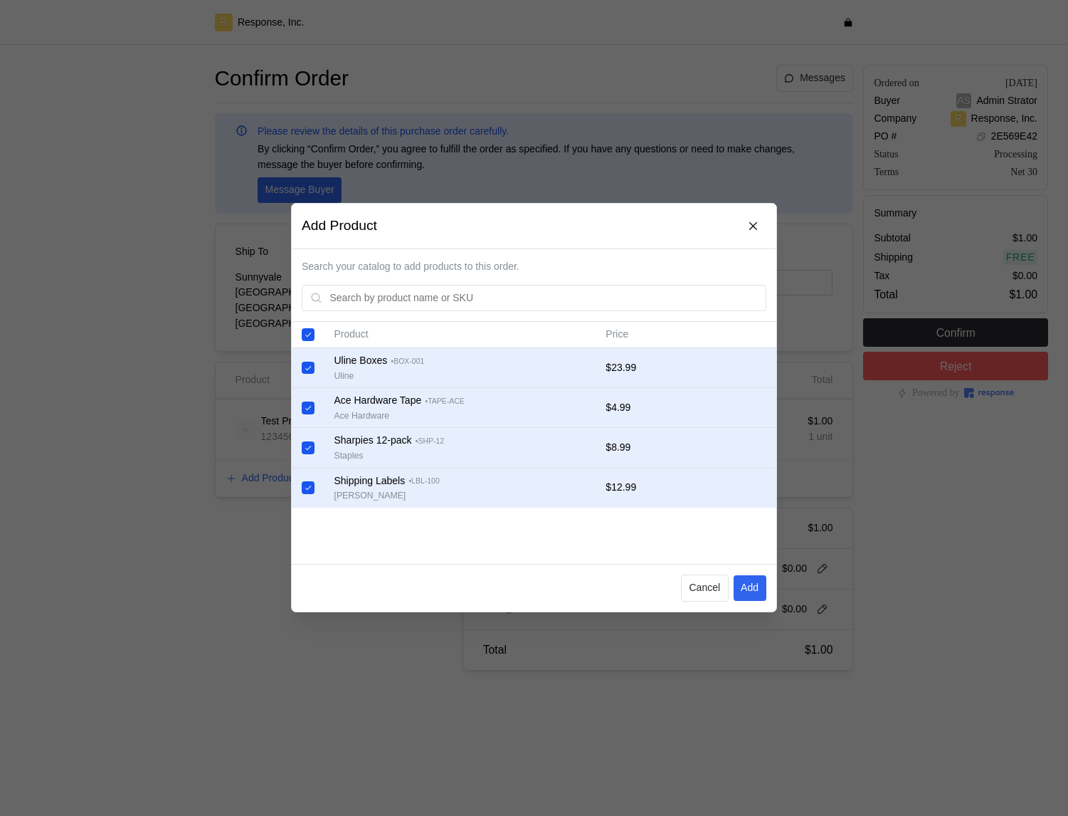
click at [306, 335] on input "Select all records" at bounding box center [308, 335] width 13 height 13
checkbox input "false"
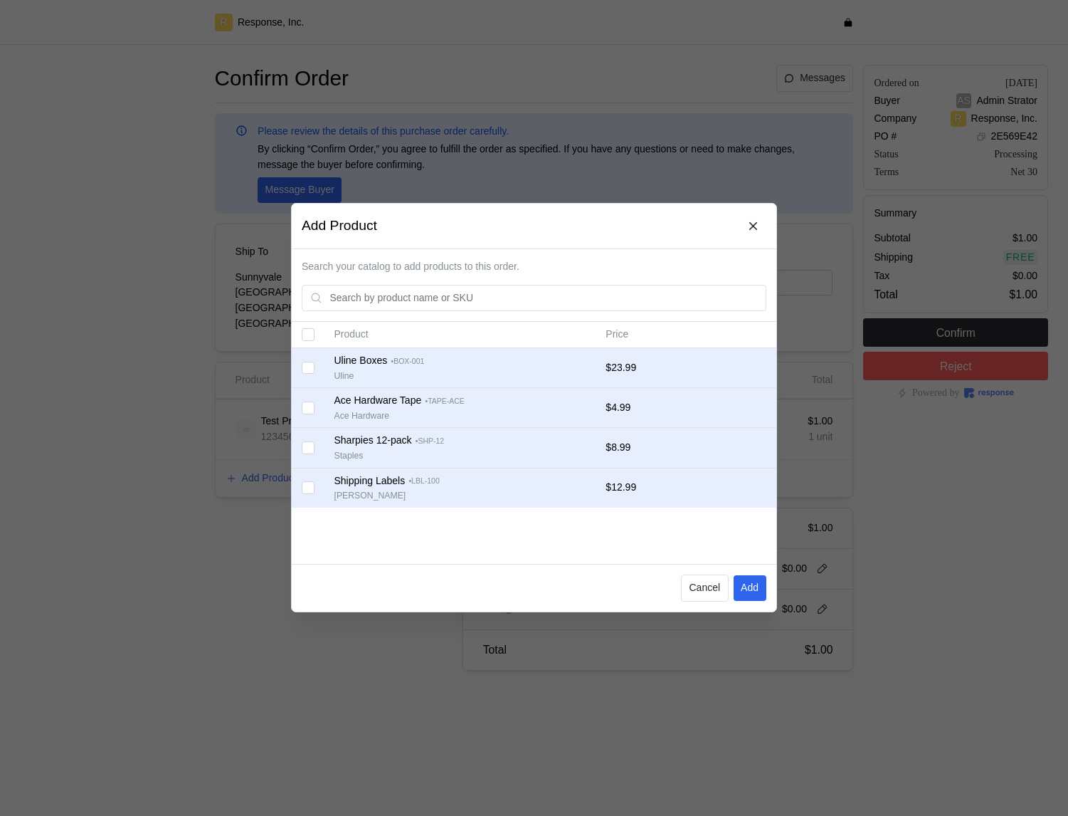
checkbox input "false"
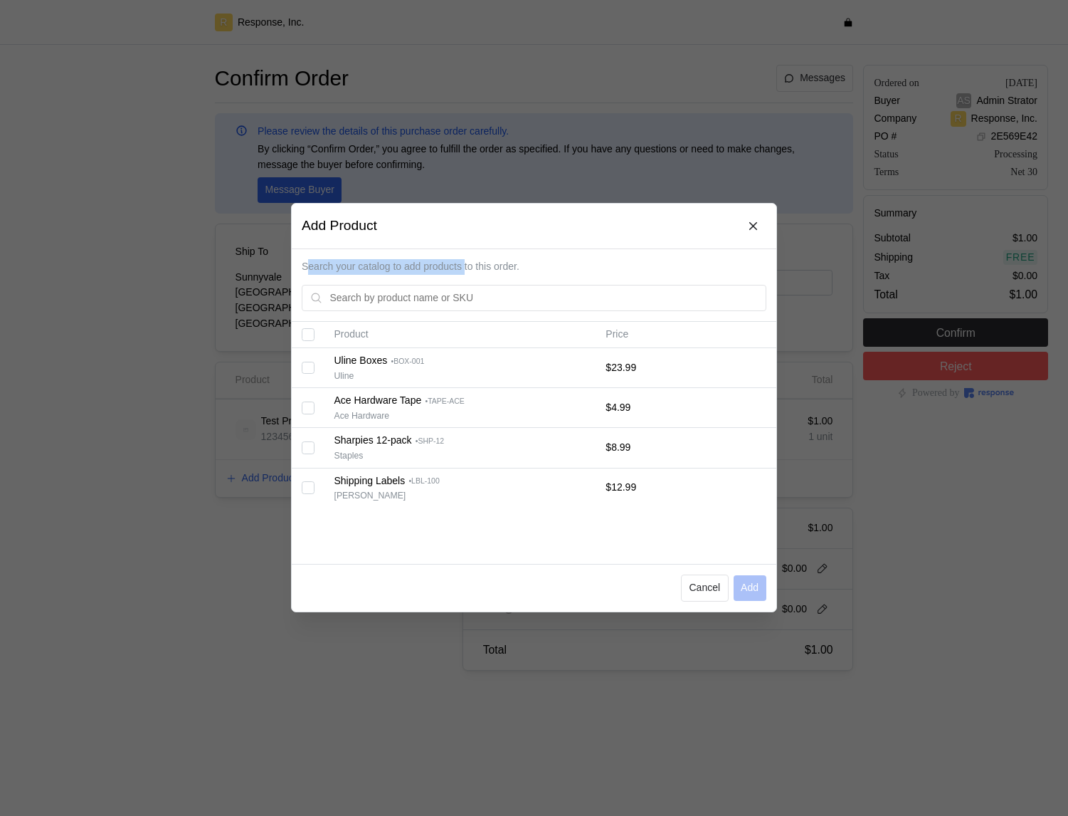
drag, startPoint x: 305, startPoint y: 267, endPoint x: 476, endPoint y: 268, distance: 170.1
click at [476, 268] on p "Search your catalog to add products to this order." at bounding box center [534, 267] width 465 height 16
copy p "earch your catalog to add products"
click at [311, 368] on input "Select record 1" at bounding box center [308, 368] width 13 height 13
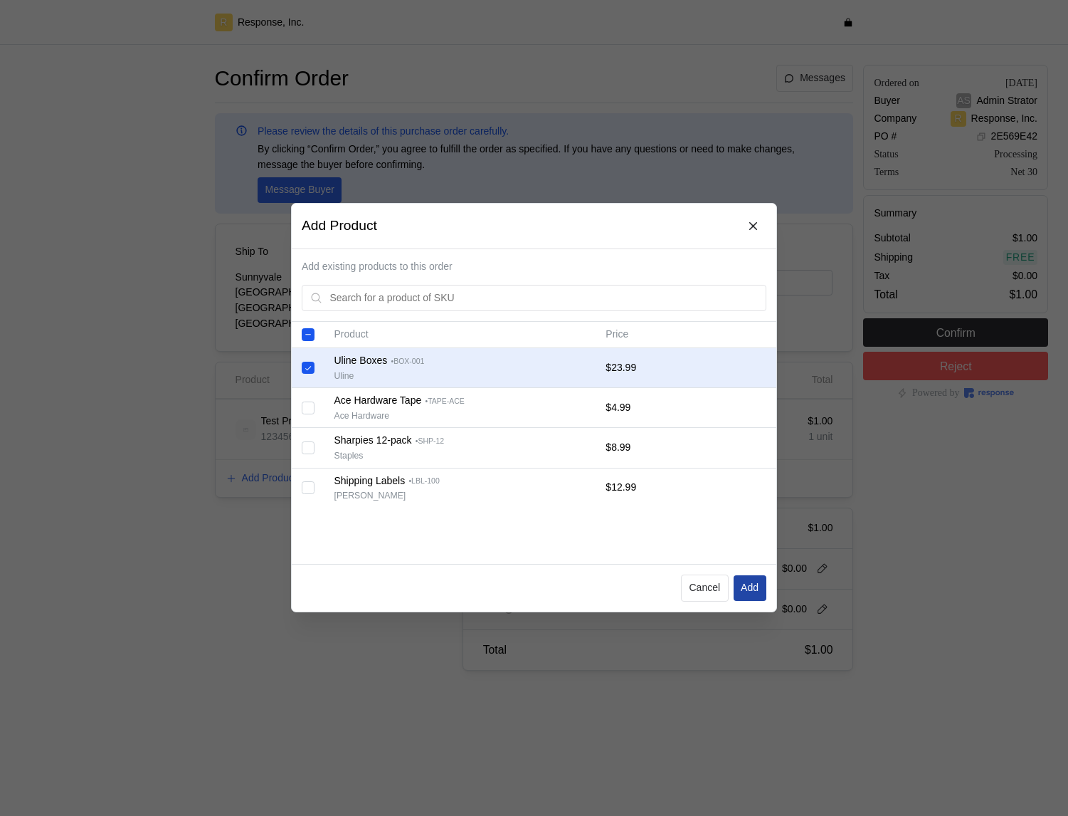
click at [750, 539] on p "Add" at bounding box center [750, 589] width 18 height 16
checkbox input "false"
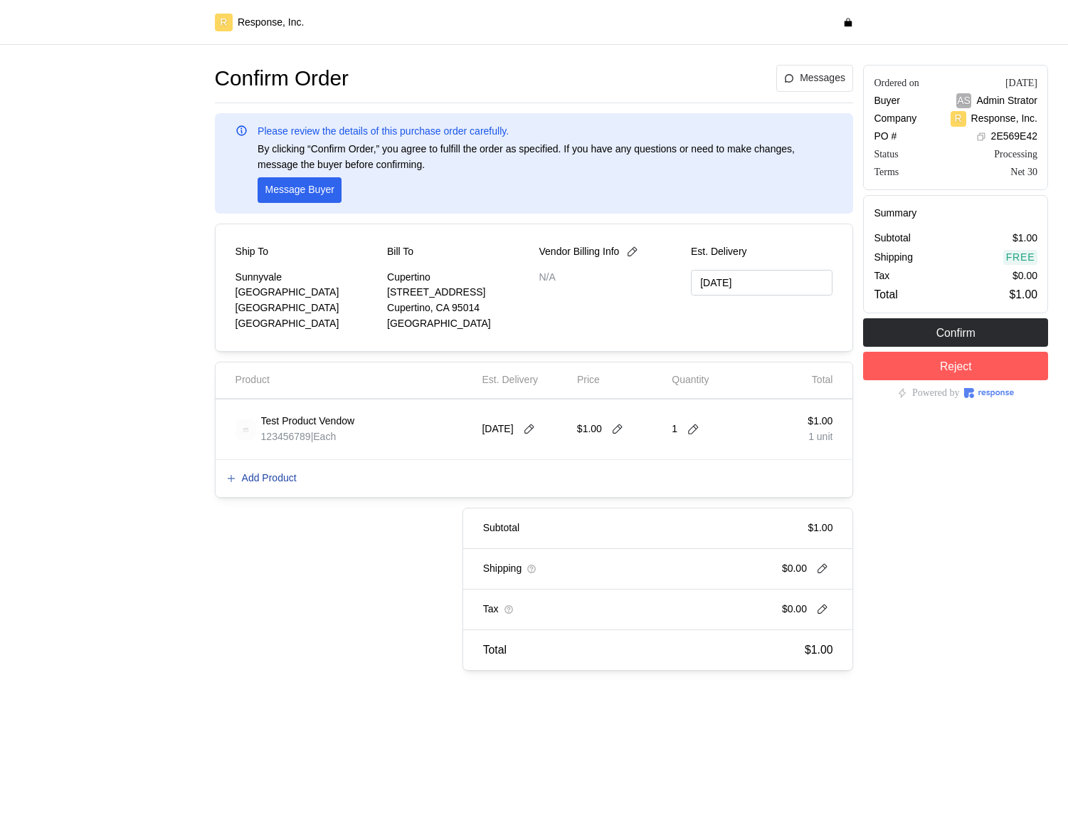
click at [257, 476] on p "Add Product" at bounding box center [269, 479] width 55 height 16
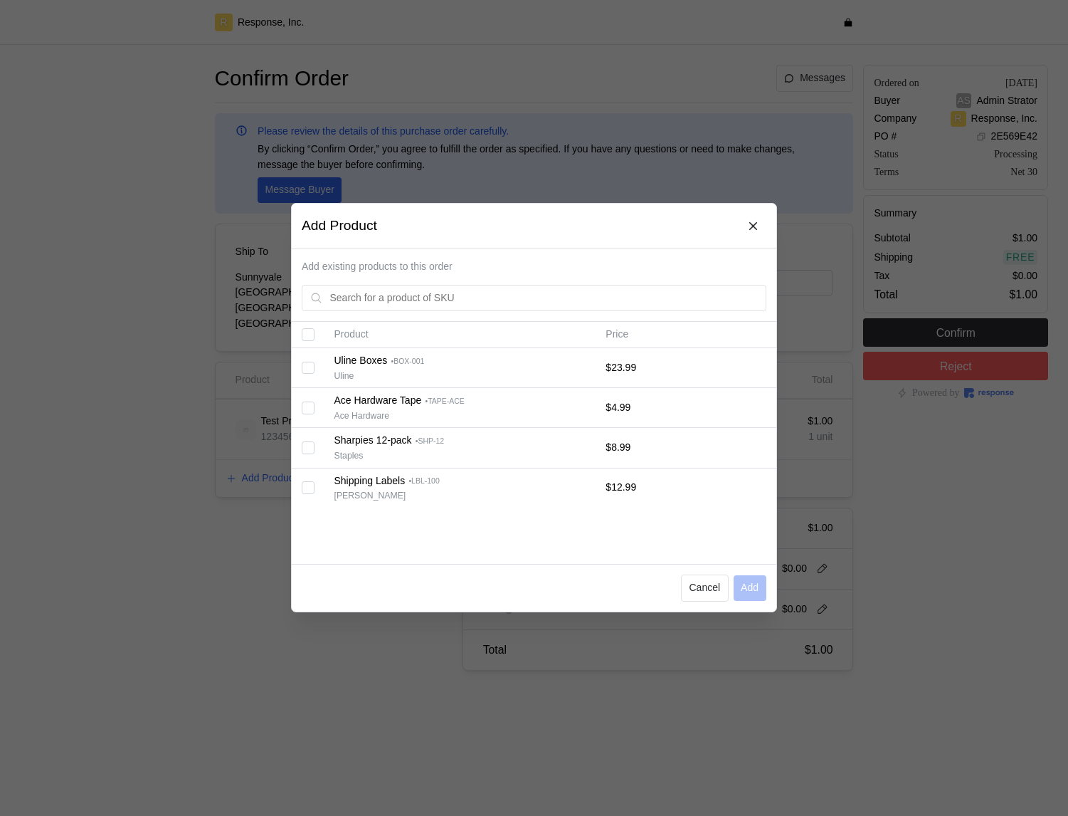
click at [312, 409] on input "Select record 2" at bounding box center [308, 408] width 13 height 13
checkbox input "true"
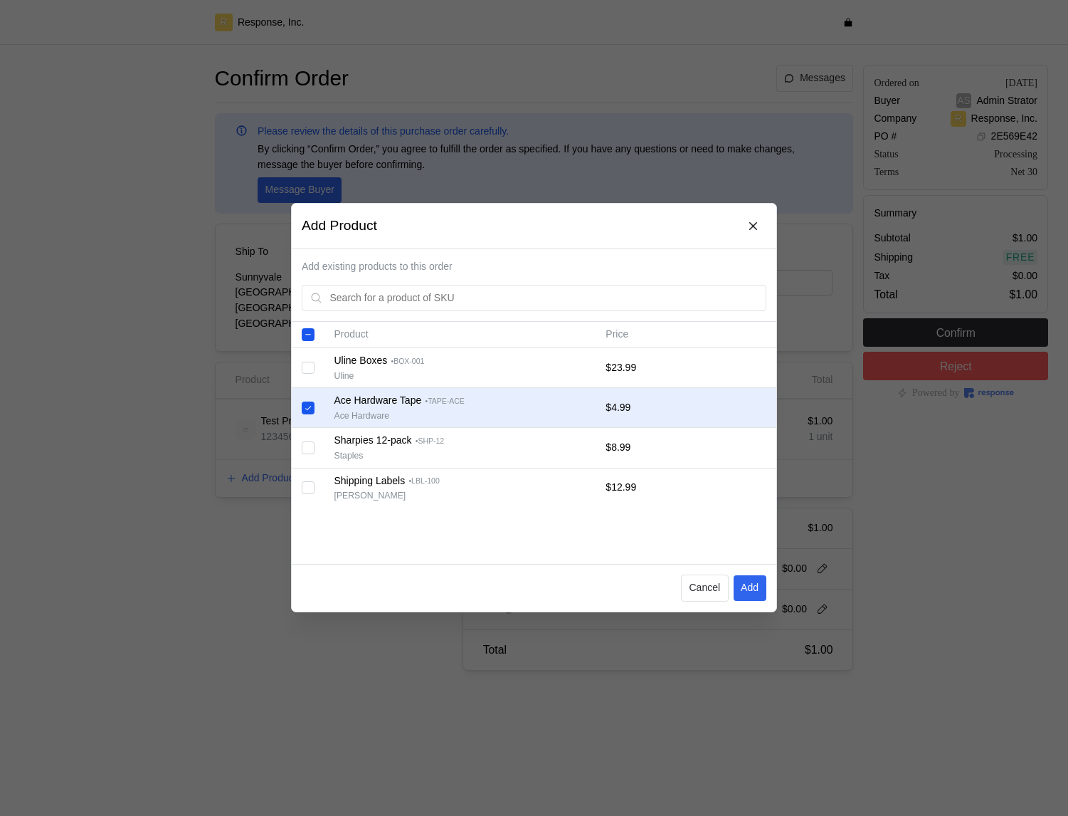
click at [314, 365] on input "Select record 1" at bounding box center [308, 368] width 13 height 13
checkbox input "true"
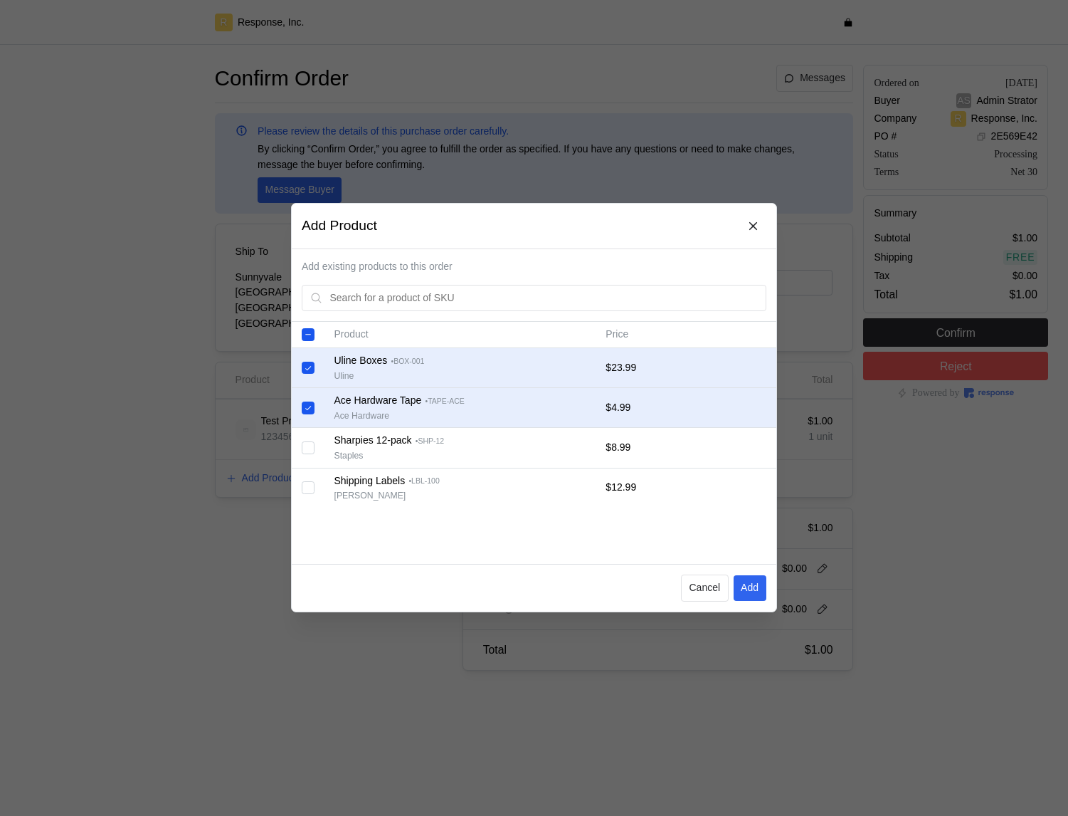
click at [308, 332] on input "Select all records" at bounding box center [308, 335] width 13 height 13
checkbox input "true"
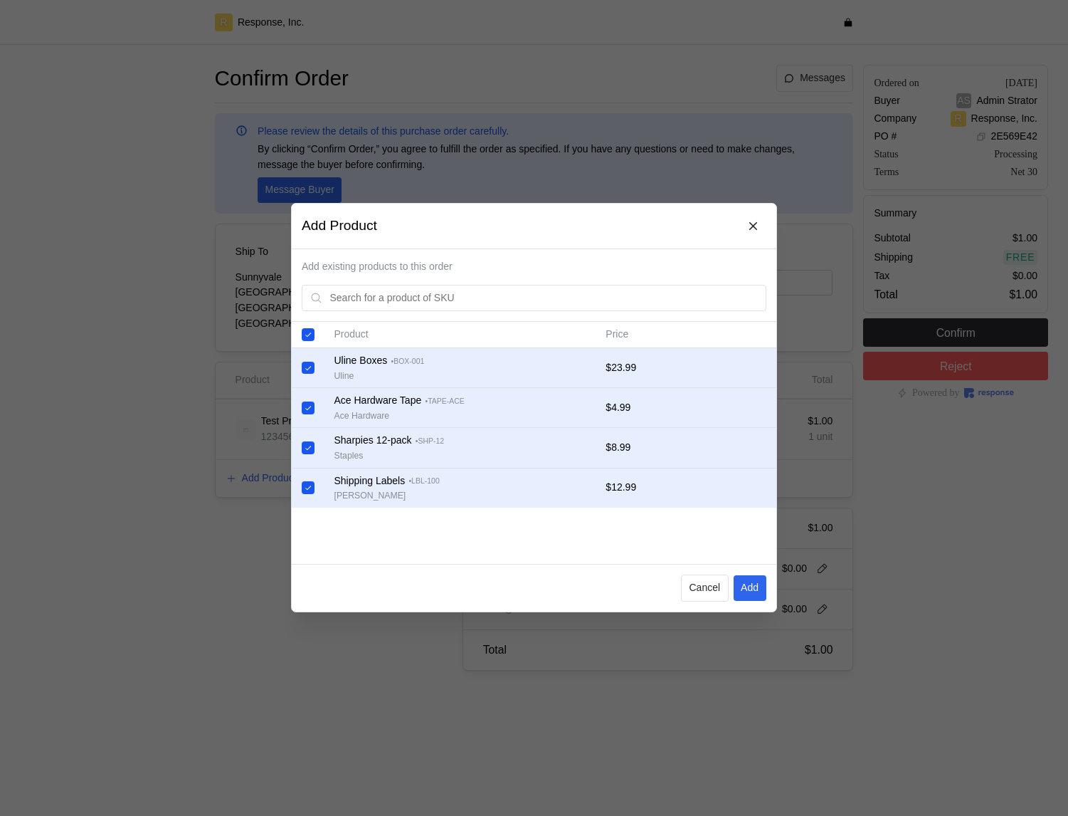
click at [309, 332] on input "Select all records" at bounding box center [308, 335] width 13 height 13
checkbox input "false"
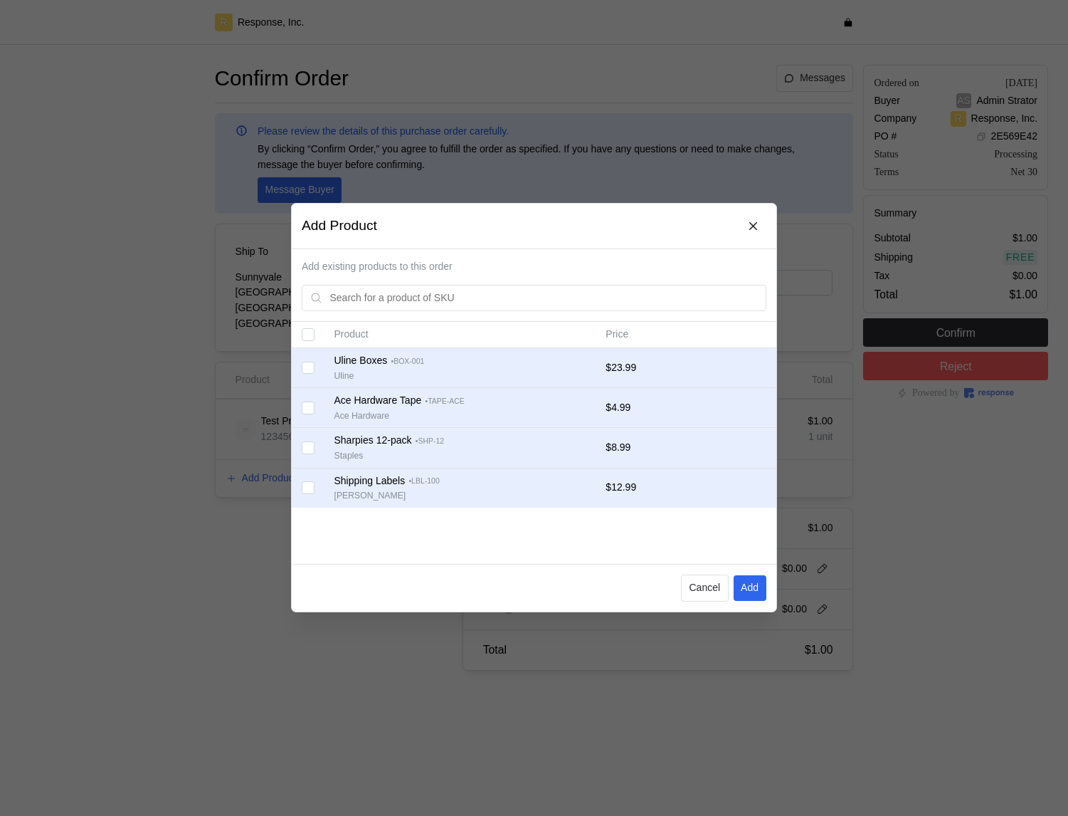
checkbox input "false"
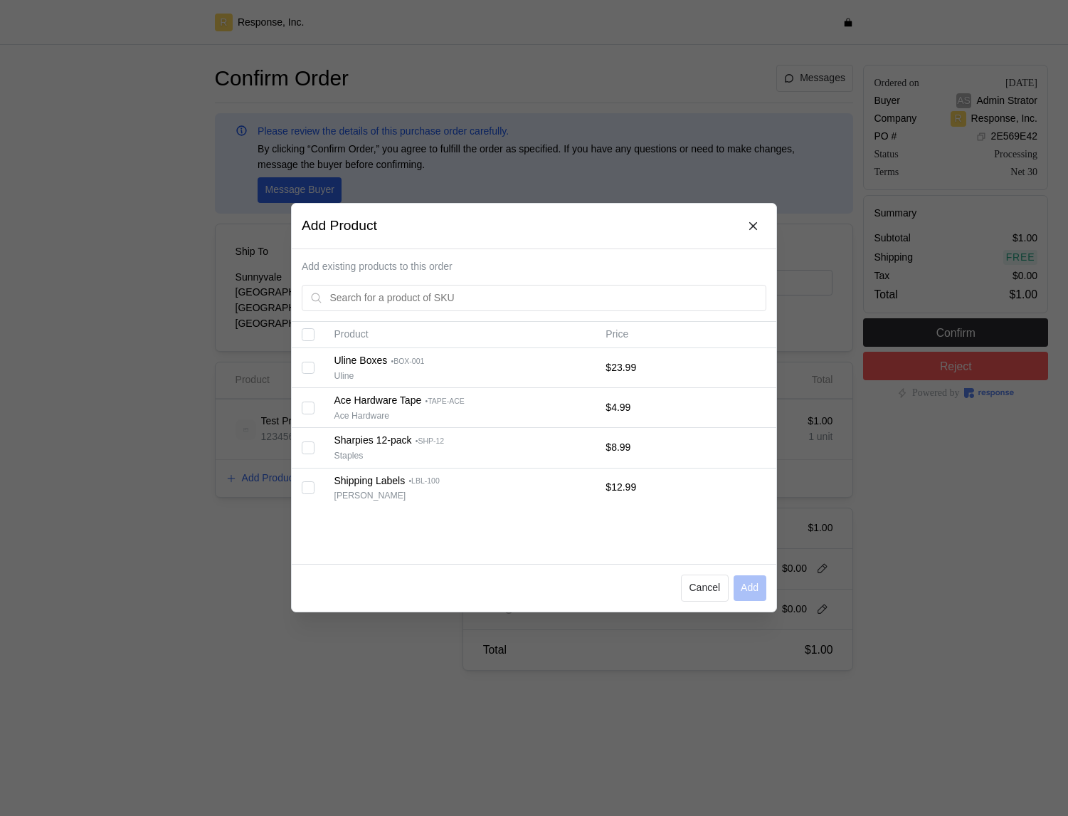
click at [309, 332] on input "Select all records" at bounding box center [308, 335] width 13 height 13
checkbox input "true"
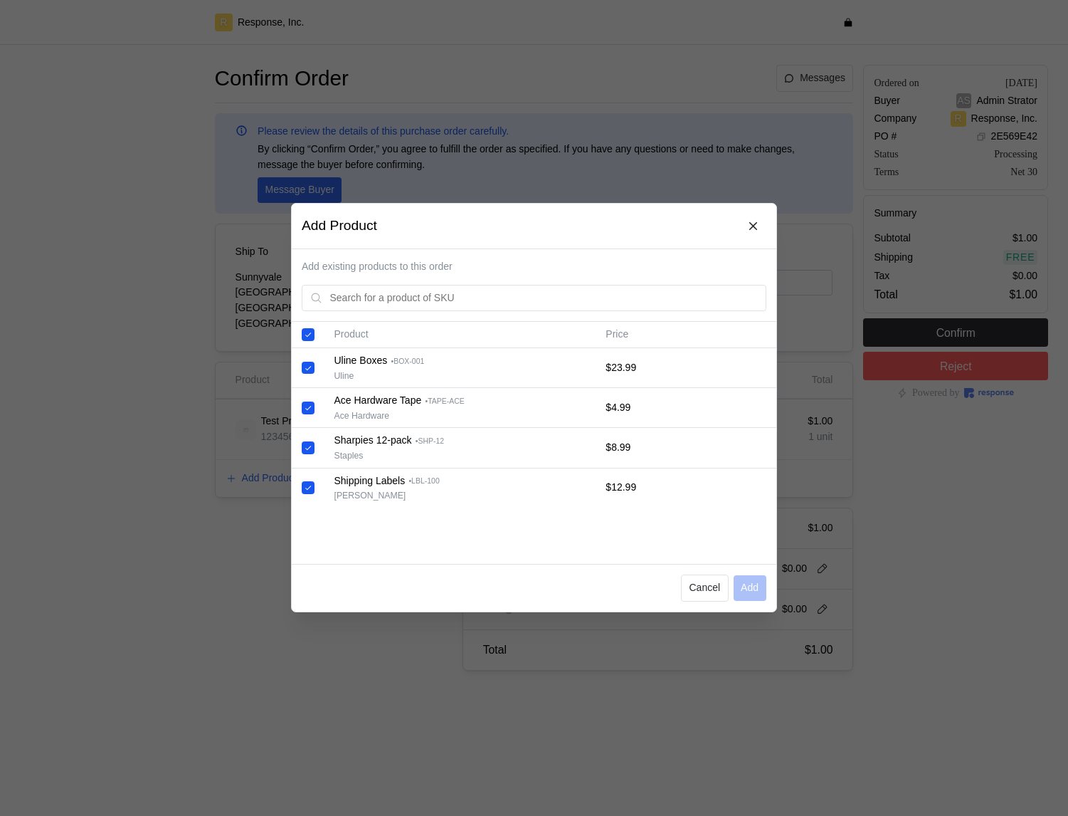
checkbox input "true"
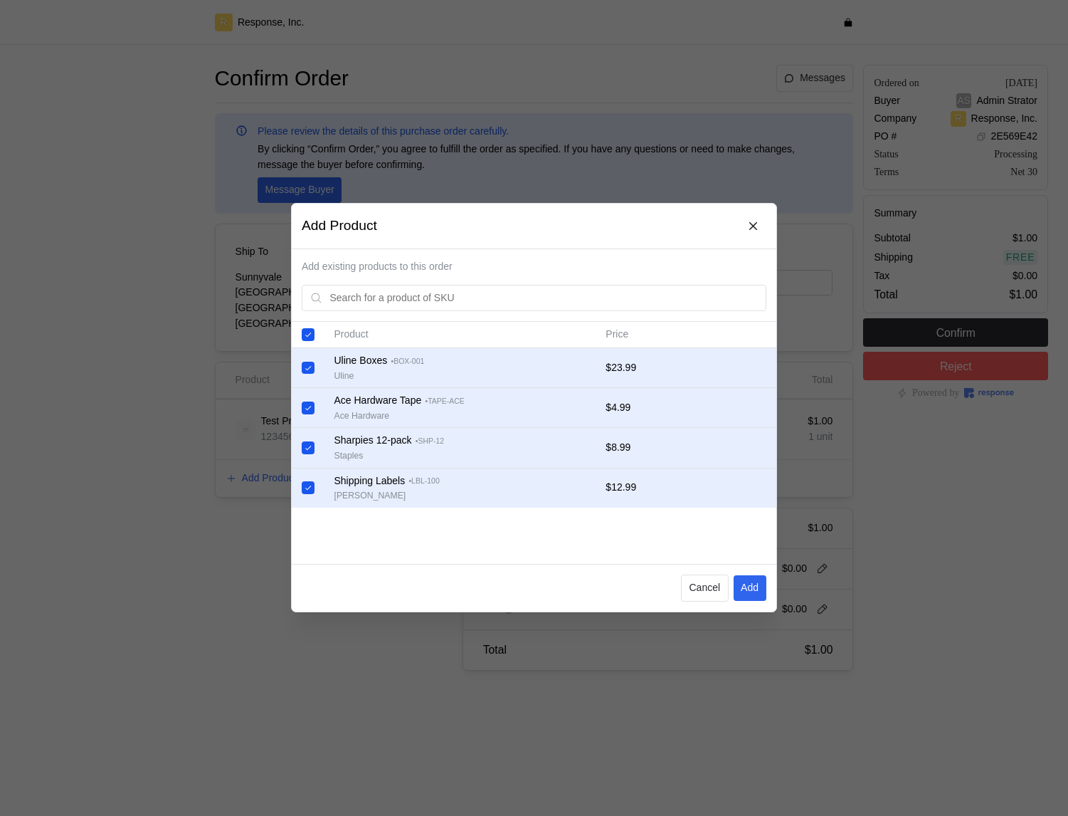
click at [309, 332] on input "Select all records" at bounding box center [308, 335] width 13 height 13
checkbox input "false"
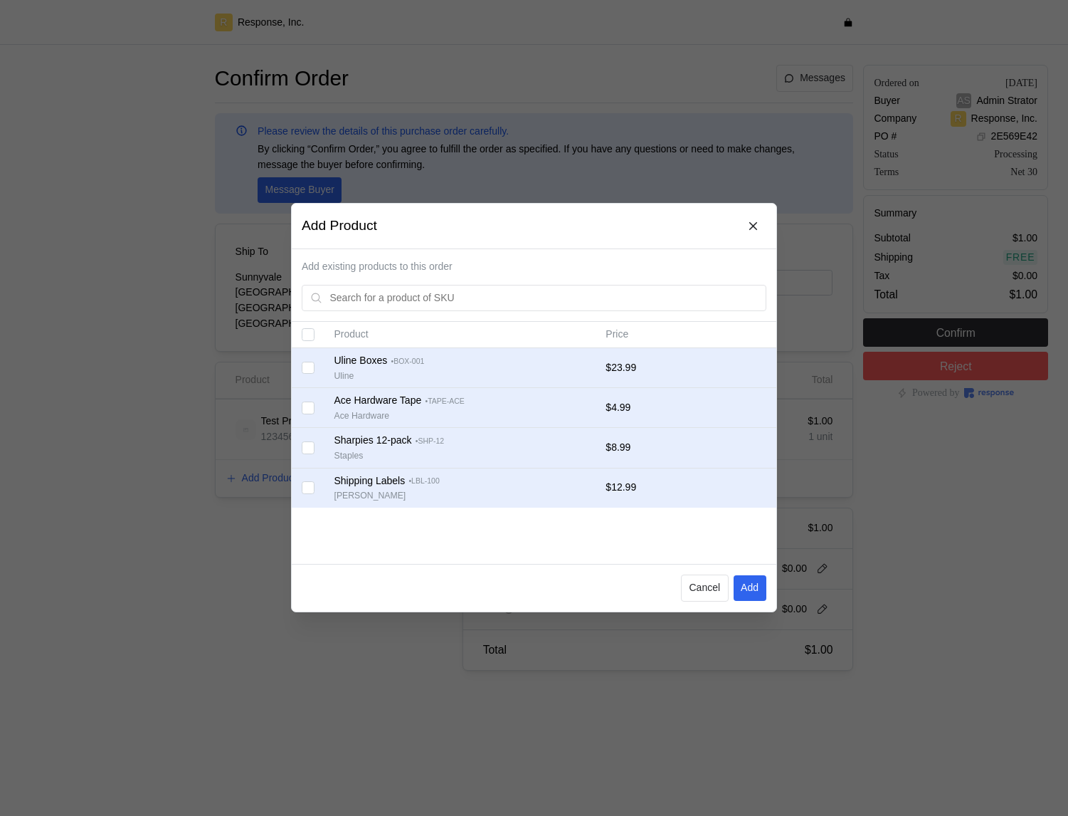
checkbox input "false"
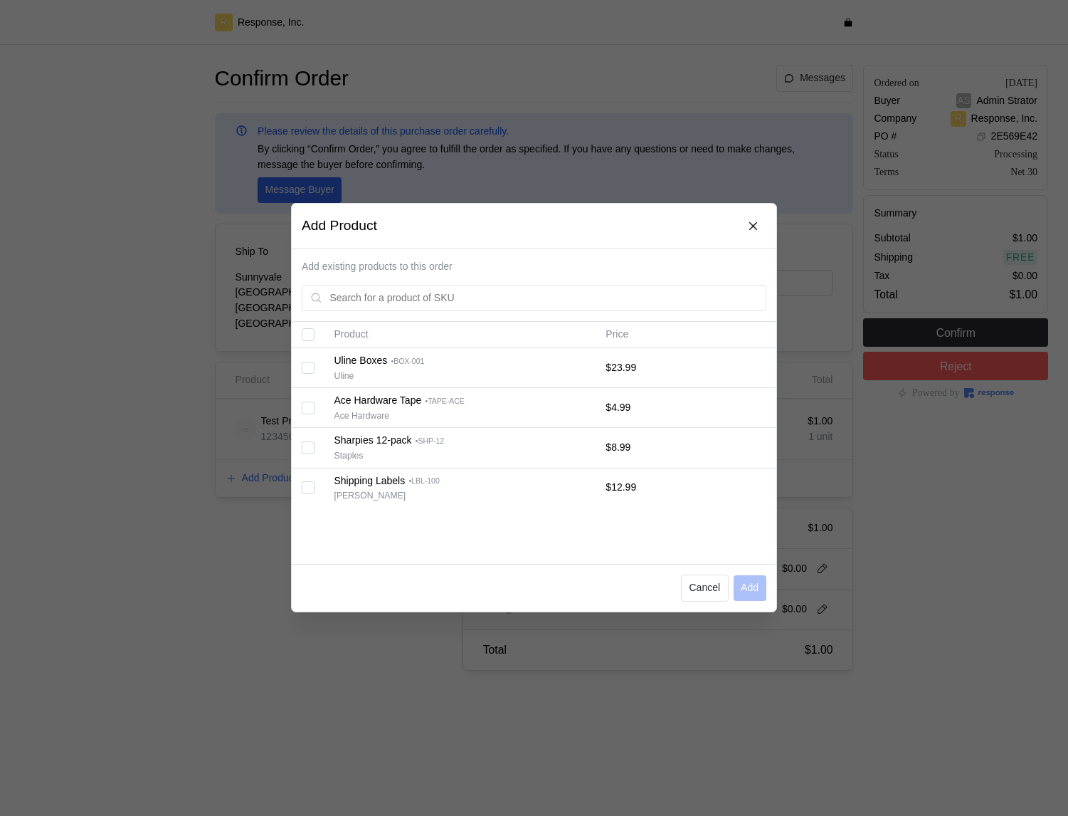
click at [581, 419] on div "Ace Hardware" at bounding box center [461, 416] width 252 height 13
click at [309, 340] on input "Select all records" at bounding box center [308, 335] width 13 height 13
checkbox input "true"
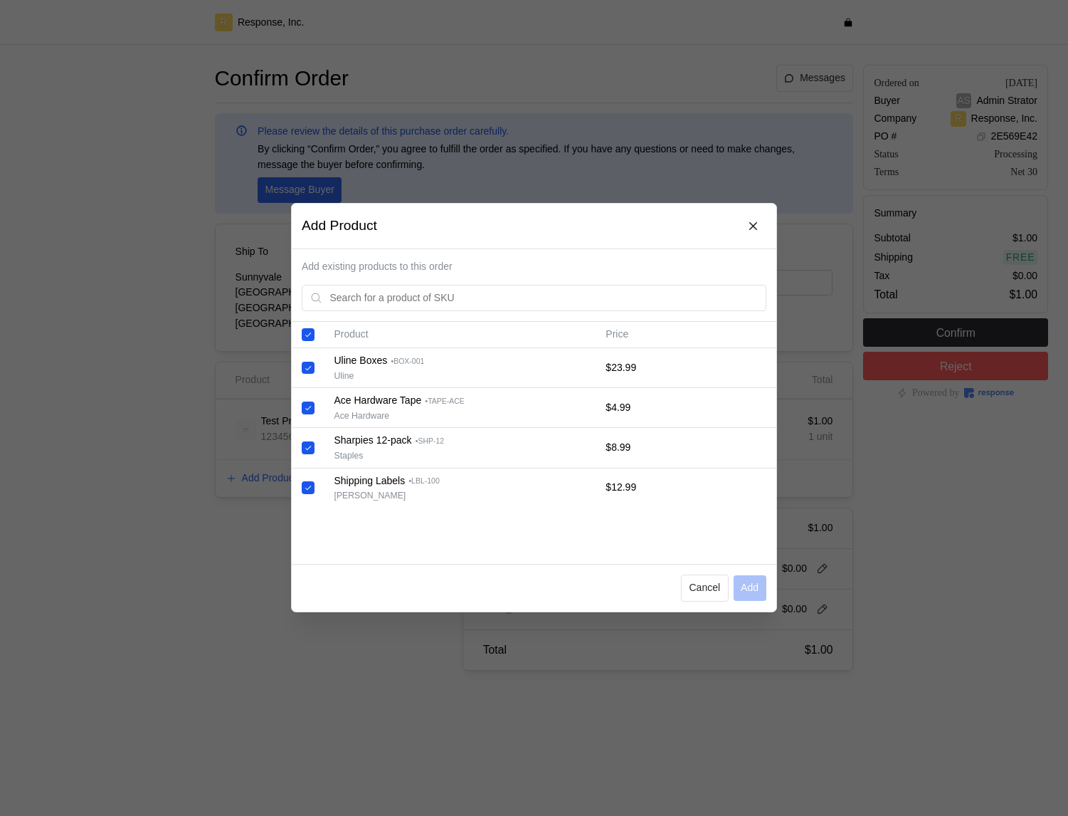
checkbox input "true"
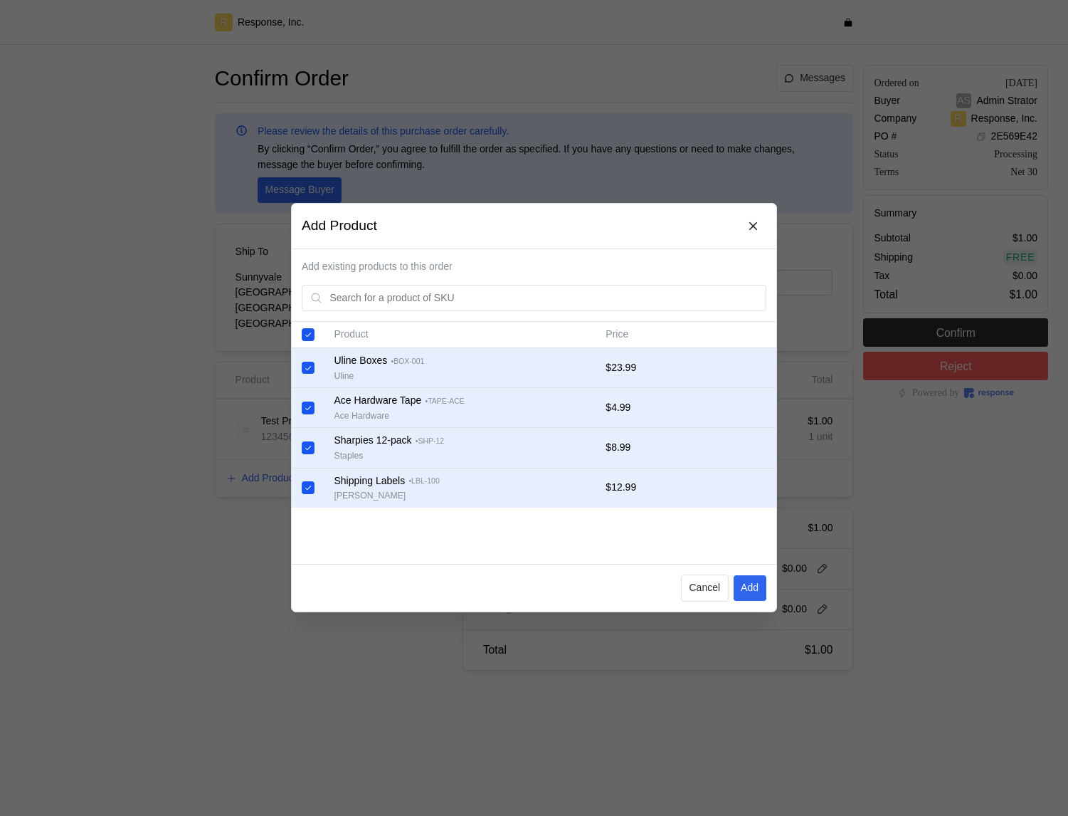
click at [309, 340] on input "Select all records" at bounding box center [308, 335] width 13 height 13
checkbox input "false"
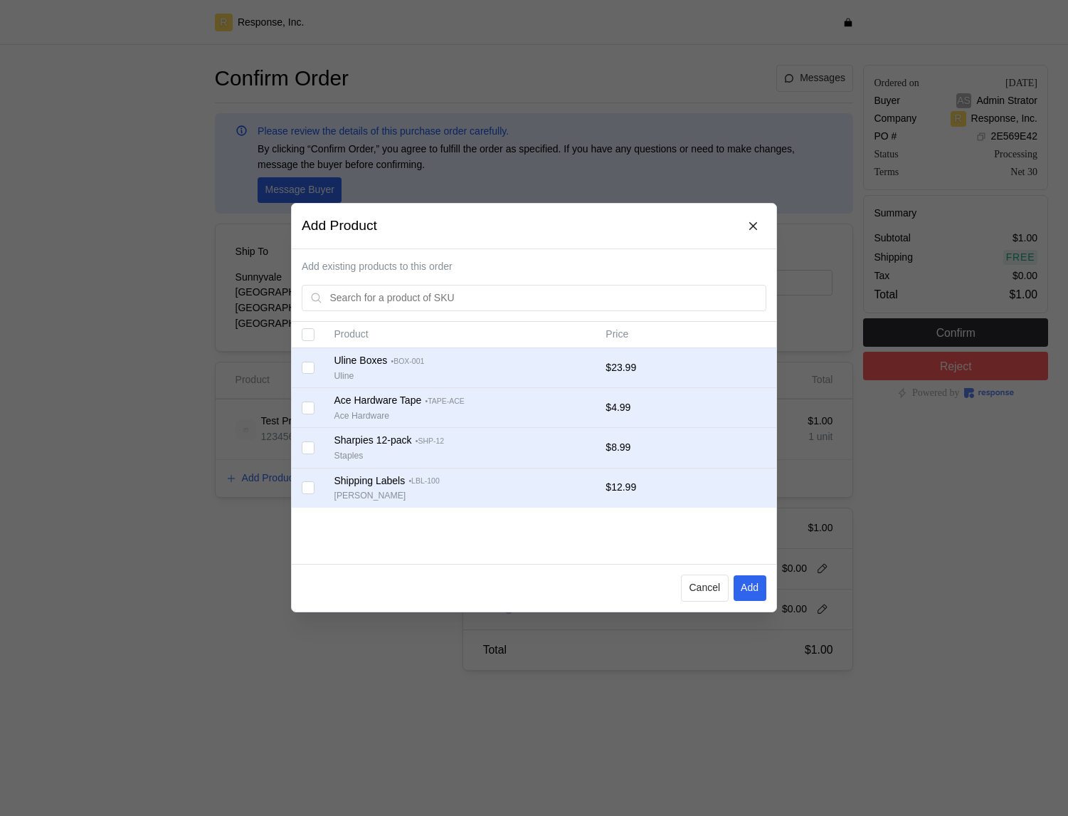
checkbox input "false"
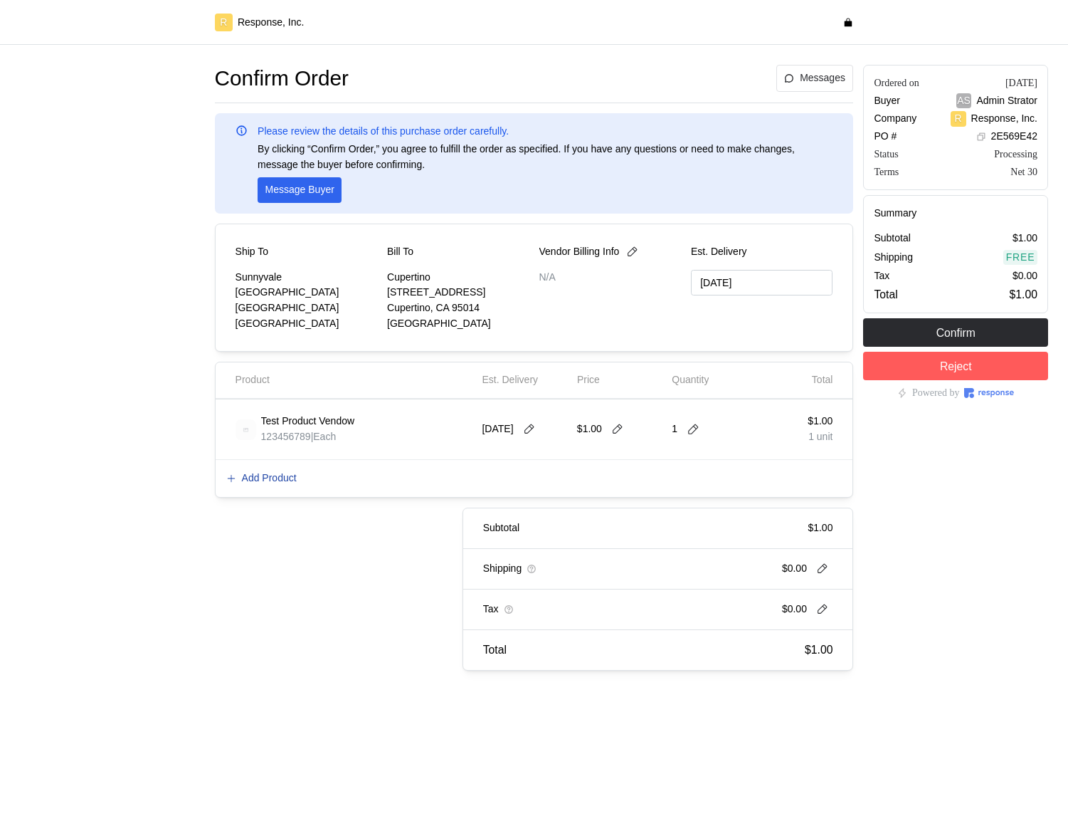
click at [292, 482] on p "Add Product" at bounding box center [269, 479] width 55 height 16
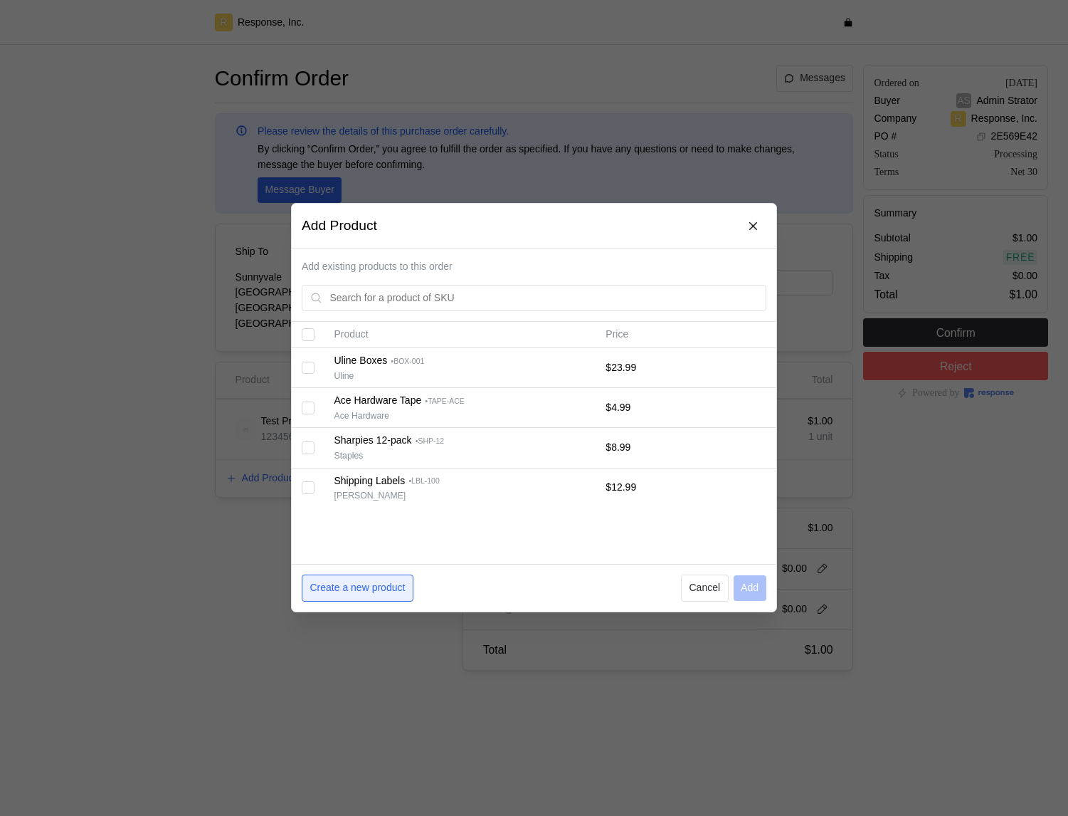
click at [372, 585] on p "Create a new product" at bounding box center [357, 589] width 95 height 16
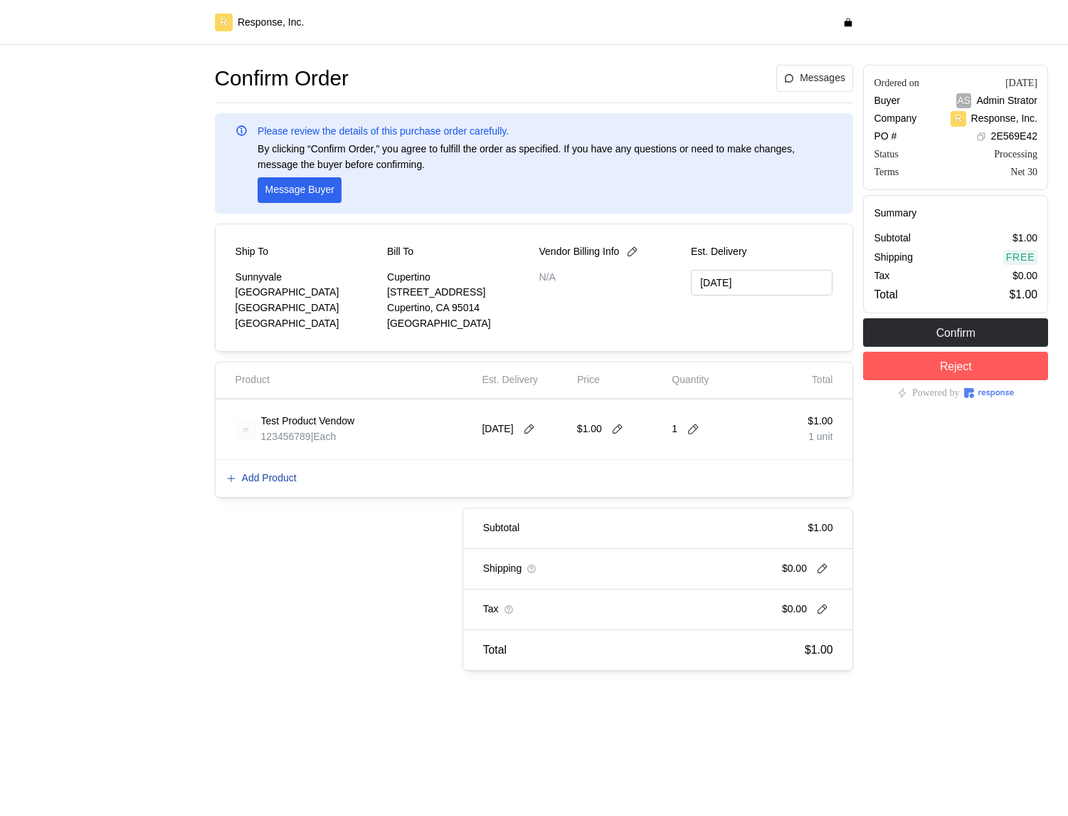
click at [290, 473] on p "Add Product" at bounding box center [269, 479] width 55 height 16
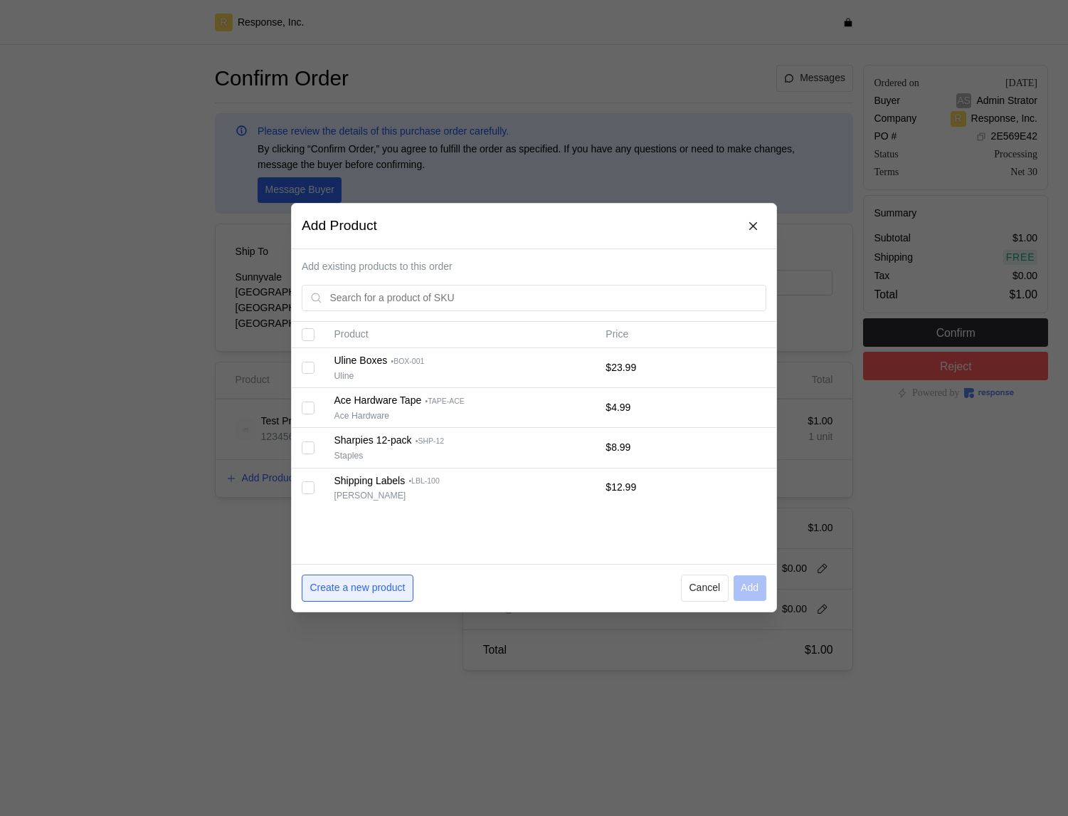
click at [374, 578] on button "Create a new product" at bounding box center [358, 588] width 112 height 27
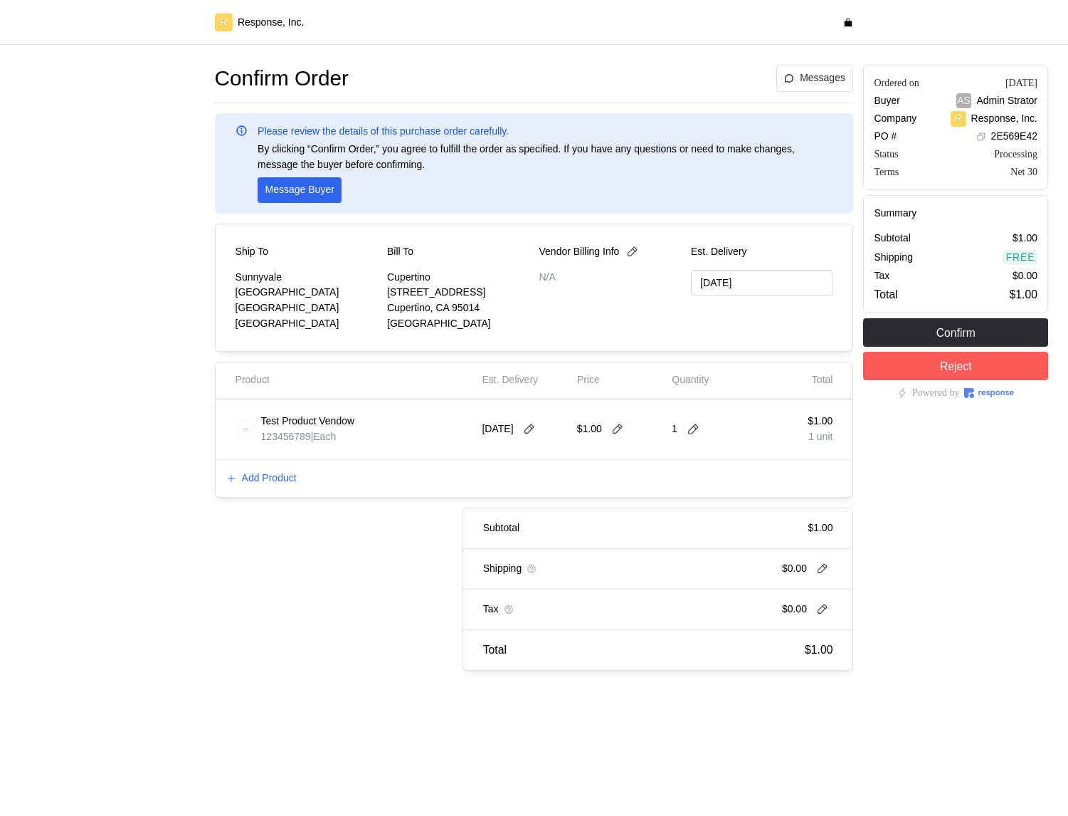
click at [251, 490] on div "Add Product" at bounding box center [535, 478] width 638 height 37
click at [255, 472] on p "Add Product" at bounding box center [269, 479] width 55 height 16
click at [281, 473] on p "Add Product" at bounding box center [269, 479] width 55 height 16
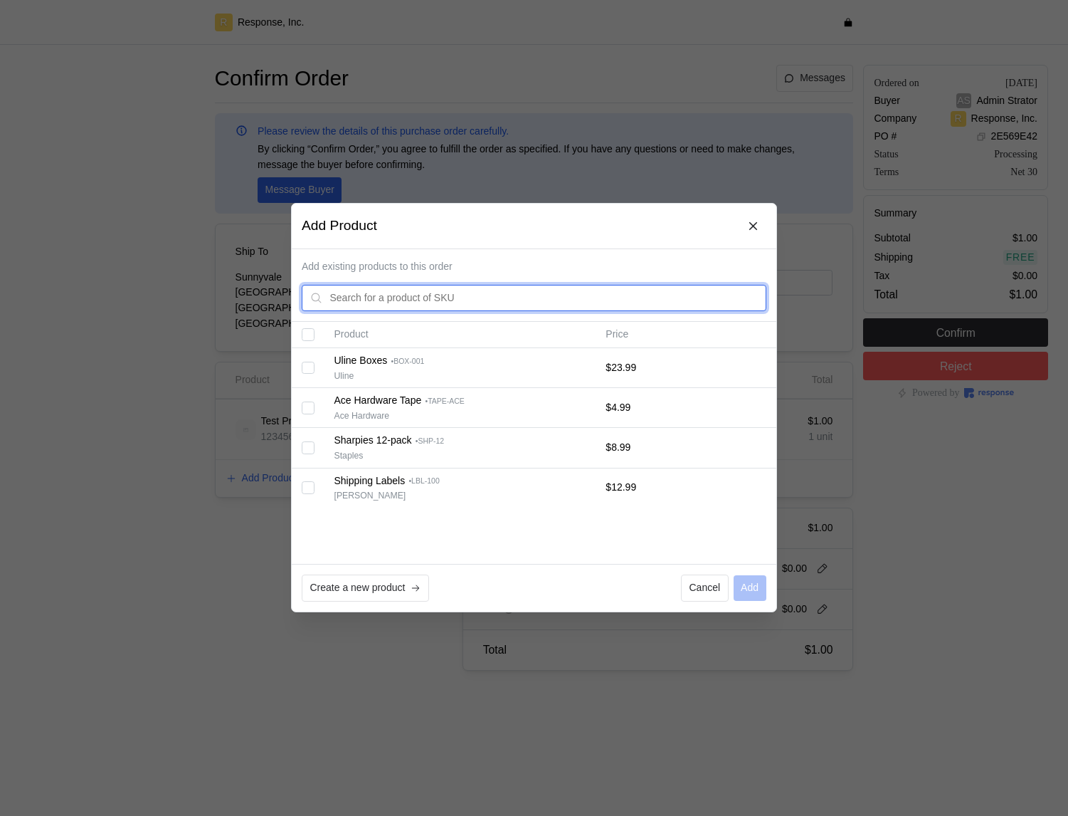
click at [464, 301] on input "text" at bounding box center [544, 298] width 429 height 26
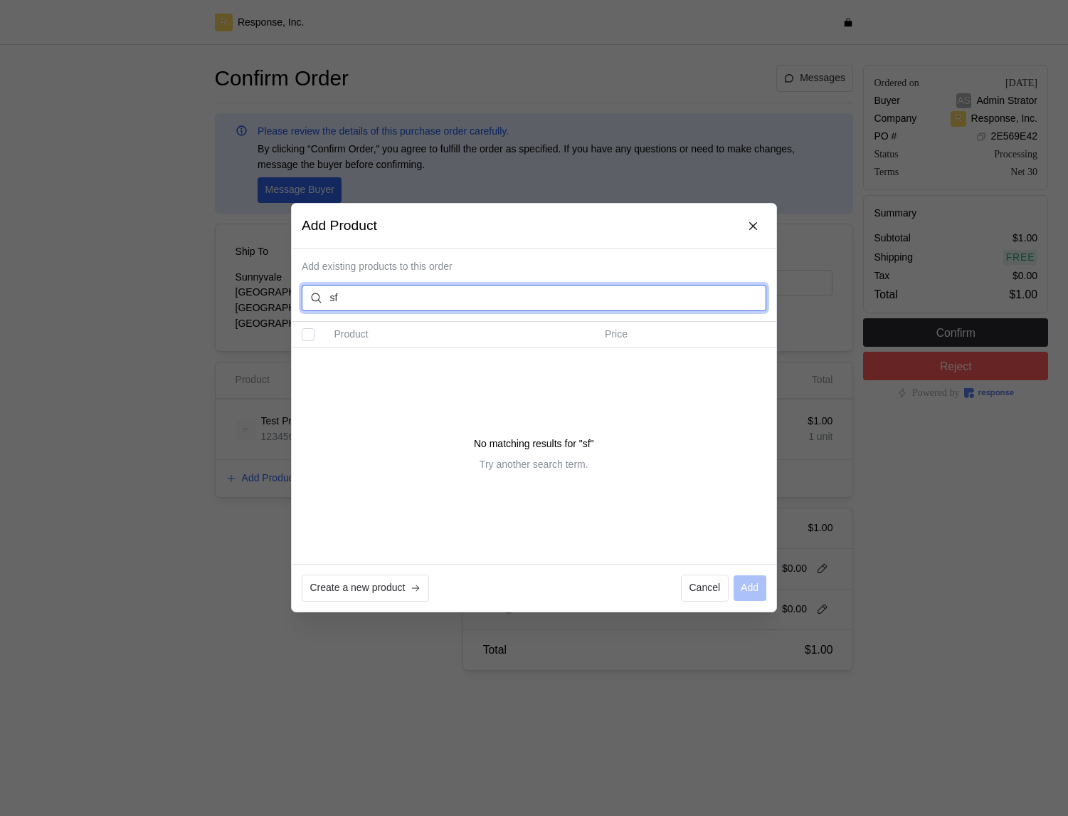
type input "s"
type input "t"
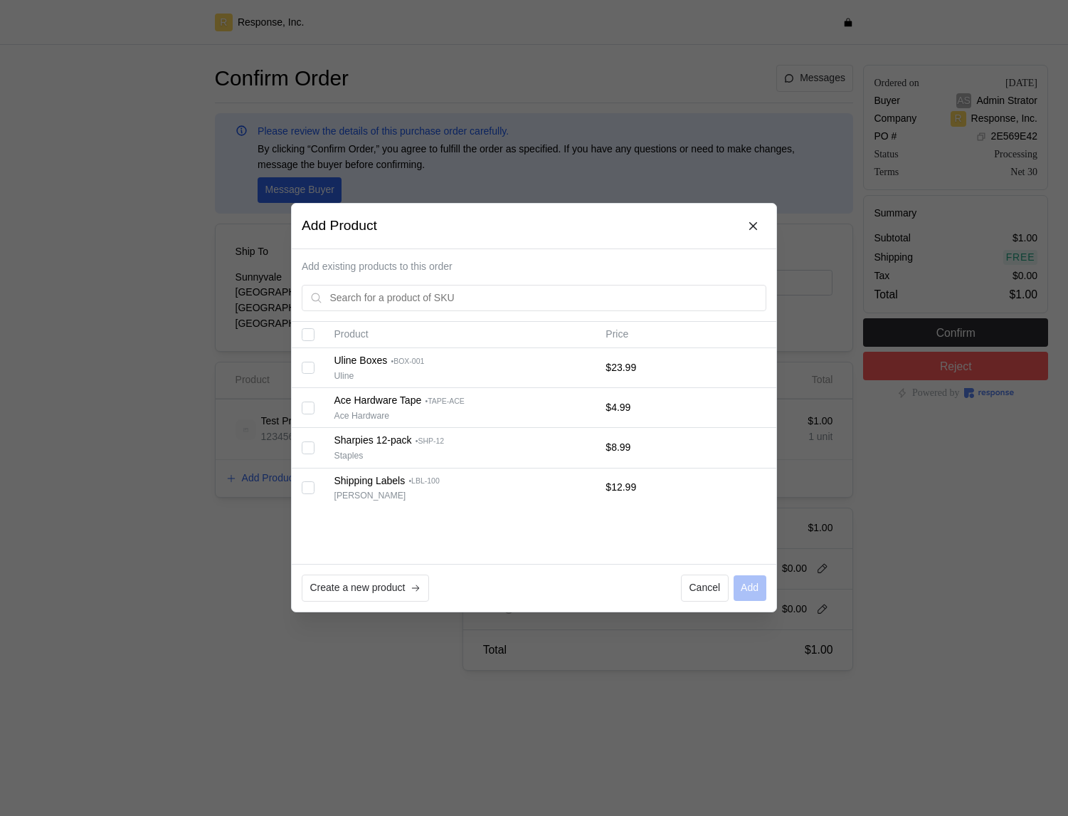
click at [255, 520] on div at bounding box center [534, 408] width 1068 height 816
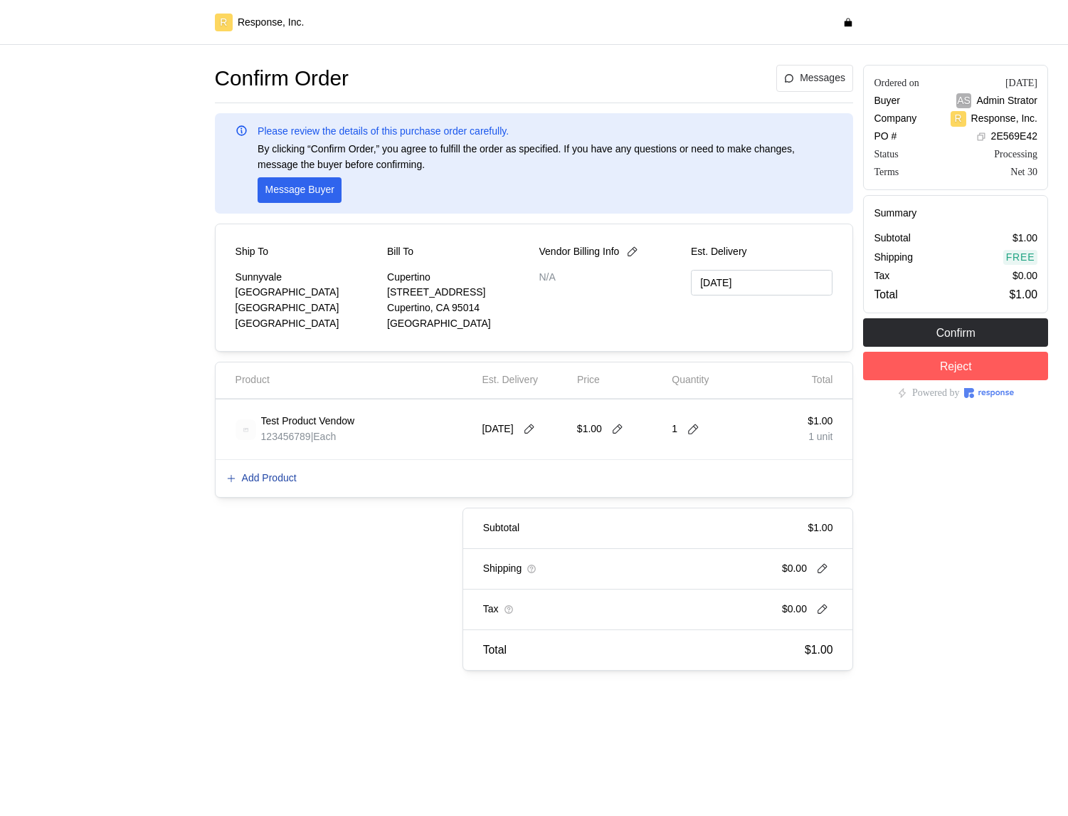
click at [264, 481] on p "Add Product" at bounding box center [269, 479] width 55 height 16
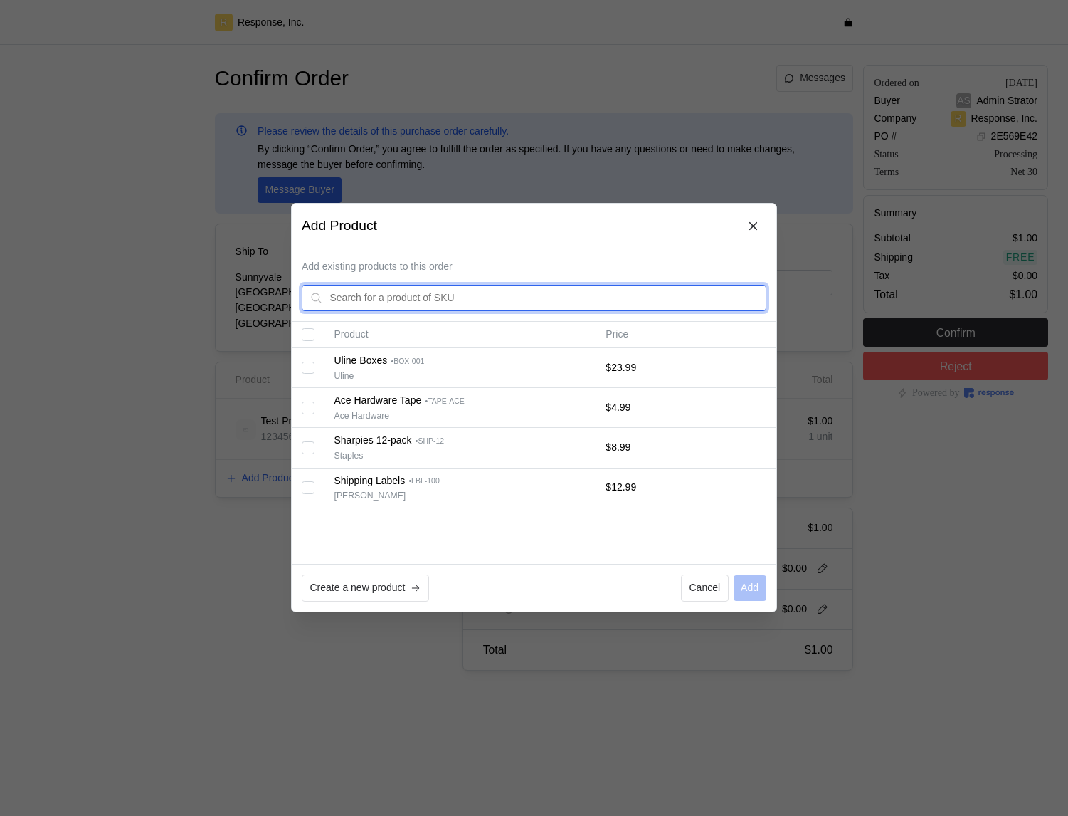
click at [537, 295] on input "text" at bounding box center [544, 298] width 429 height 26
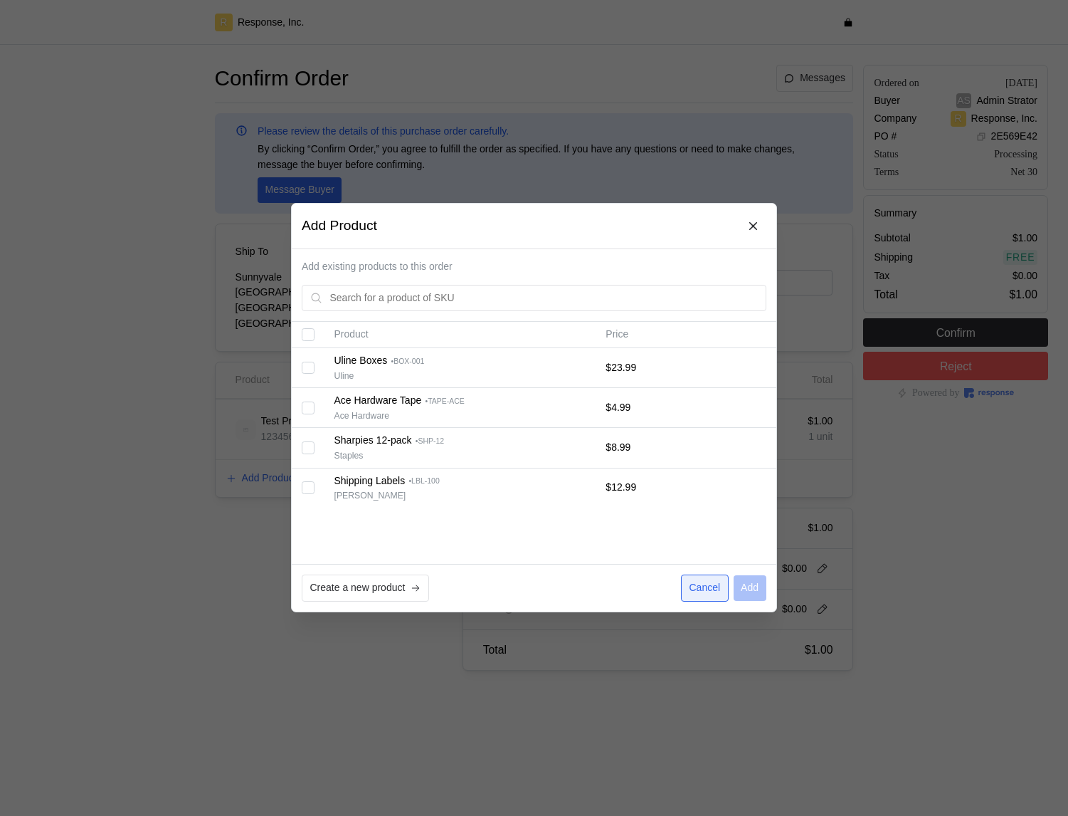
click at [711, 581] on p "Cancel" at bounding box center [705, 589] width 31 height 16
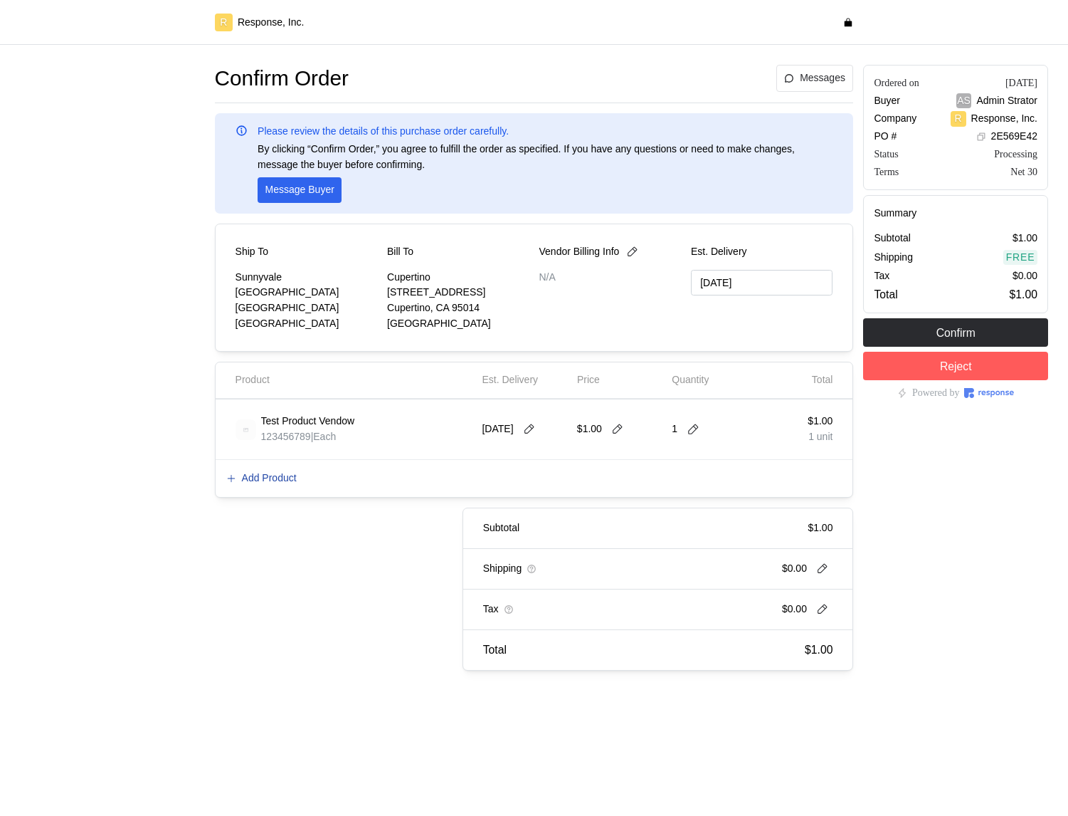
click at [248, 480] on p "Add Product" at bounding box center [269, 479] width 55 height 16
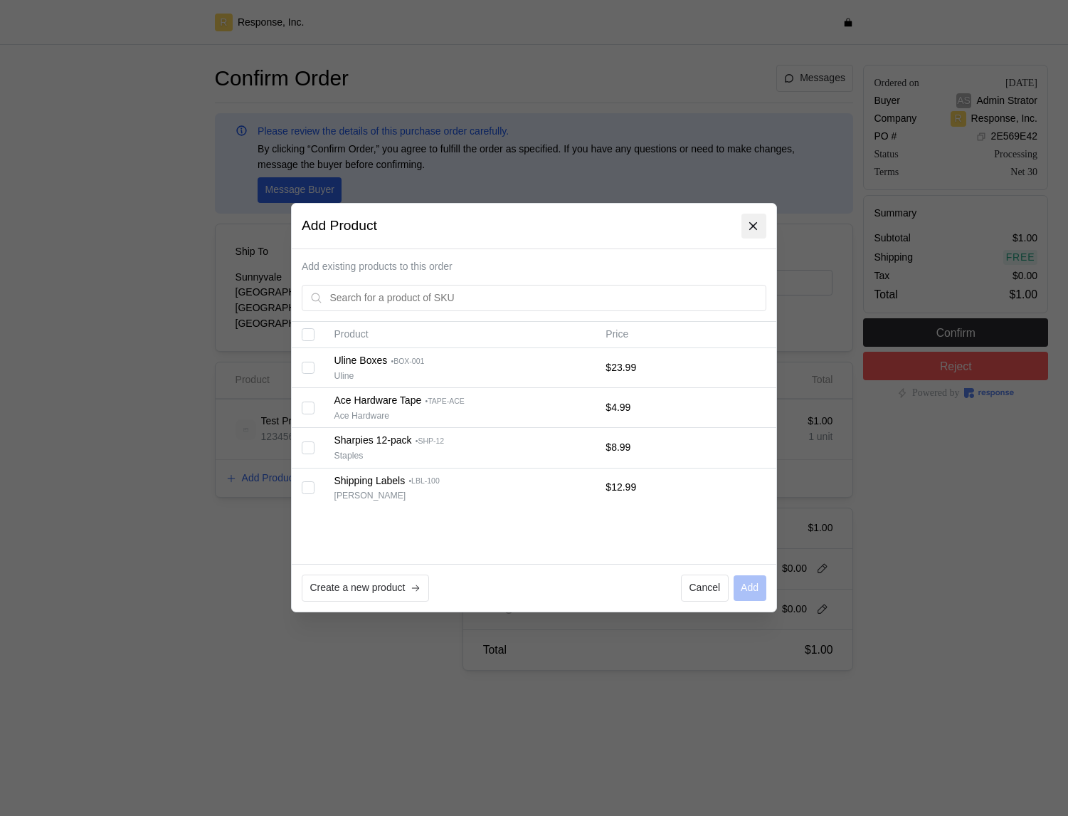
click at [750, 226] on icon at bounding box center [754, 226] width 13 height 13
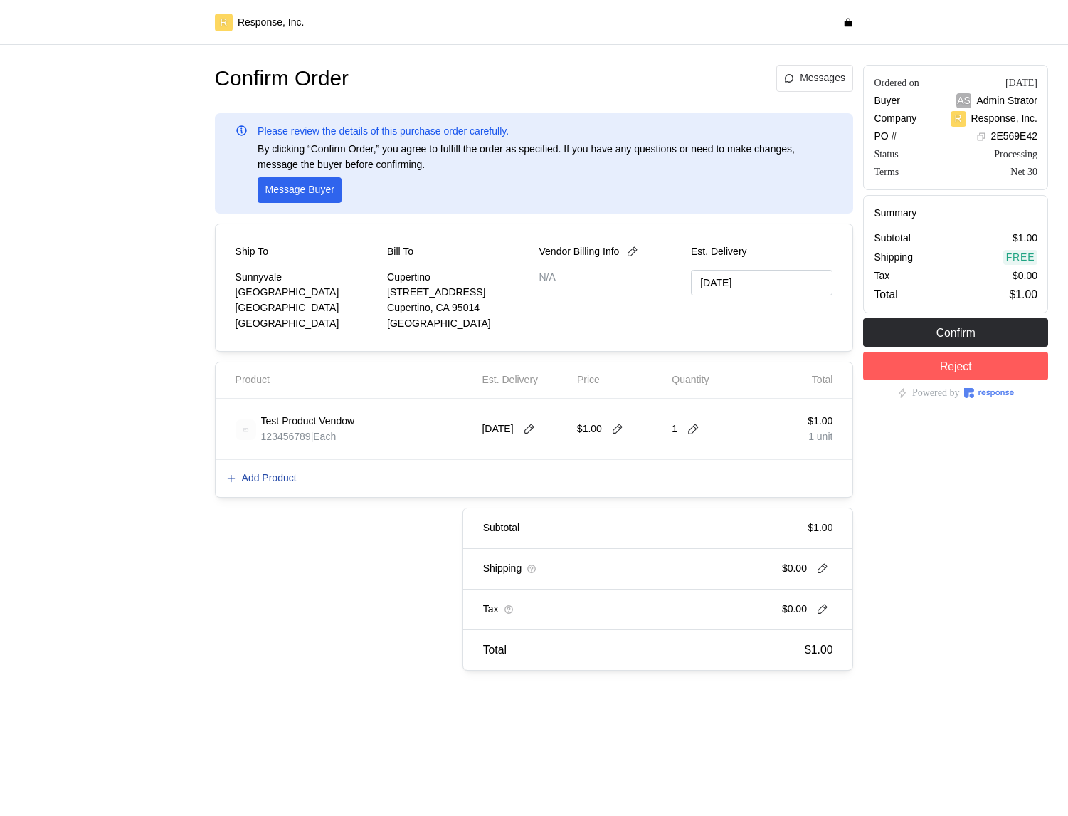
click at [260, 474] on p "Add Product" at bounding box center [269, 479] width 55 height 16
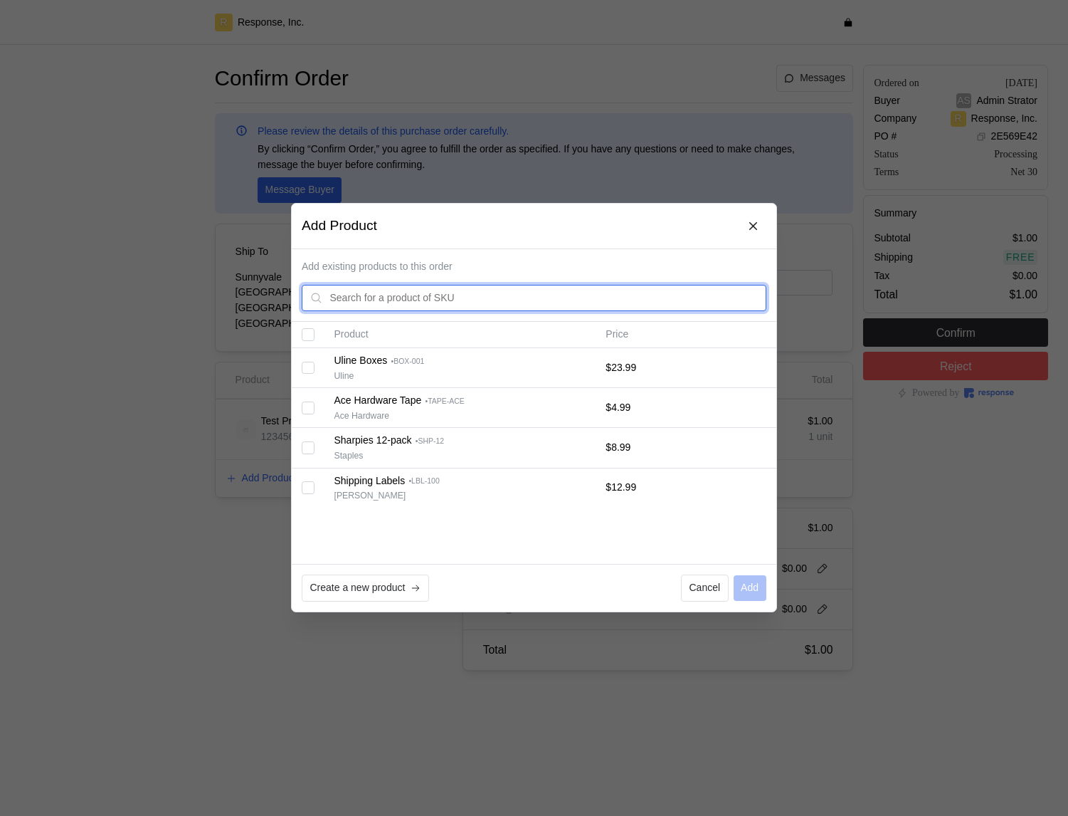
click at [391, 304] on input "text" at bounding box center [544, 298] width 429 height 26
type input "u"
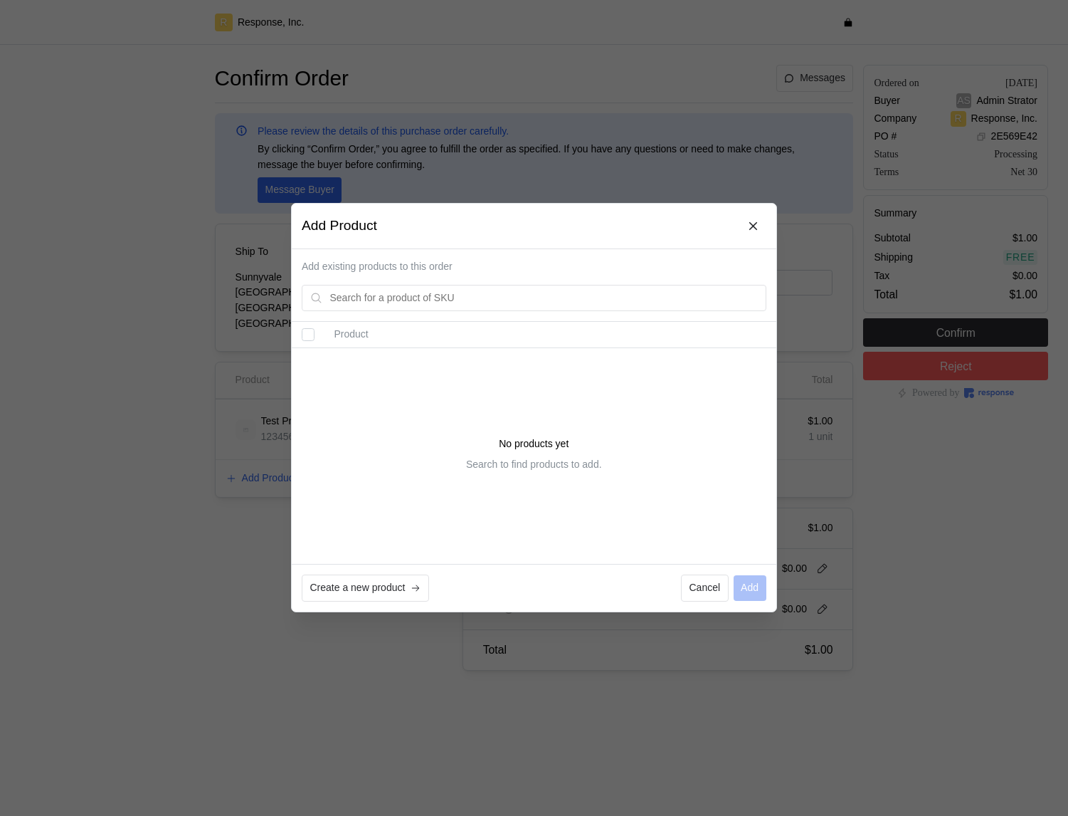
click at [303, 337] on input "Select all records" at bounding box center [308, 335] width 13 height 13
click at [310, 338] on input "Select all records" at bounding box center [308, 335] width 13 height 13
checkbox input "false"
click at [680, 385] on div "Product" at bounding box center [534, 443] width 485 height 242
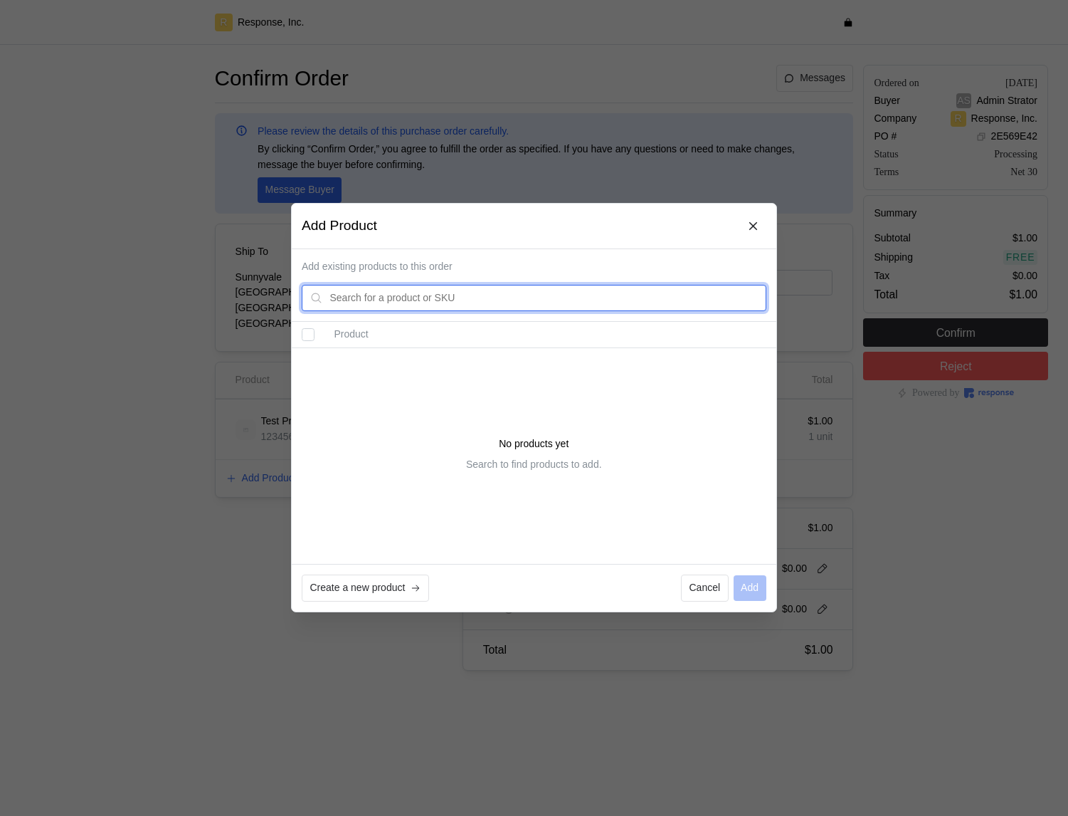
click at [597, 300] on input "text" at bounding box center [544, 298] width 429 height 26
type input "g"
